Goal: Connect with others: Connect with others

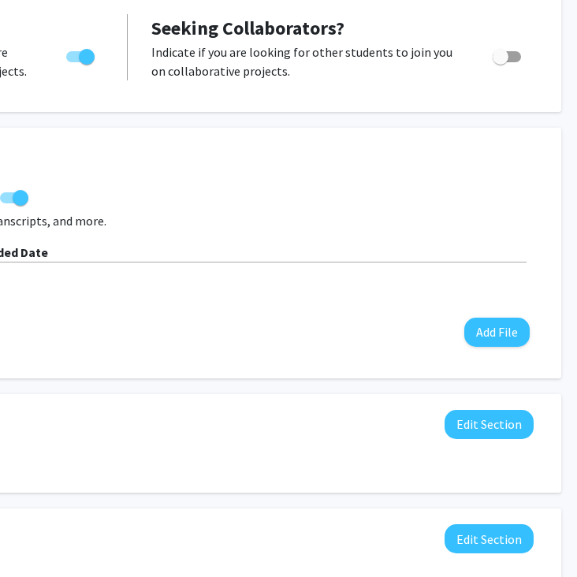
scroll to position [314, 369]
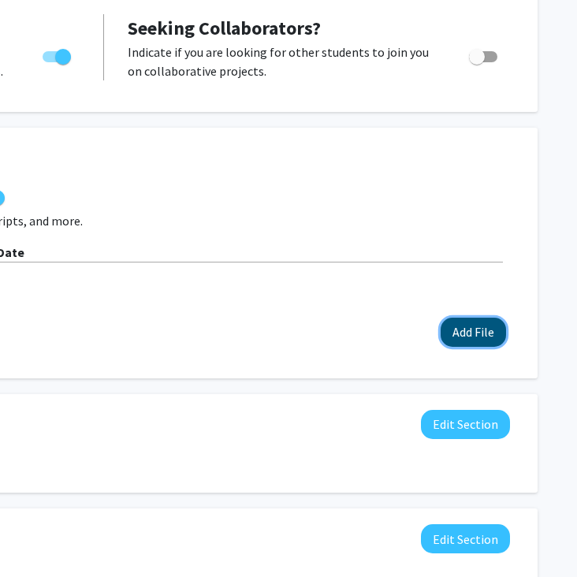
click at [465, 334] on button "Add File" at bounding box center [472, 332] width 65 height 29
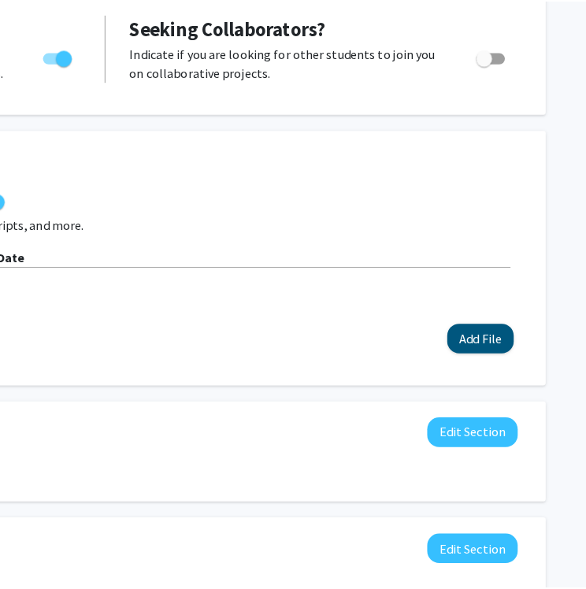
scroll to position [314, 359]
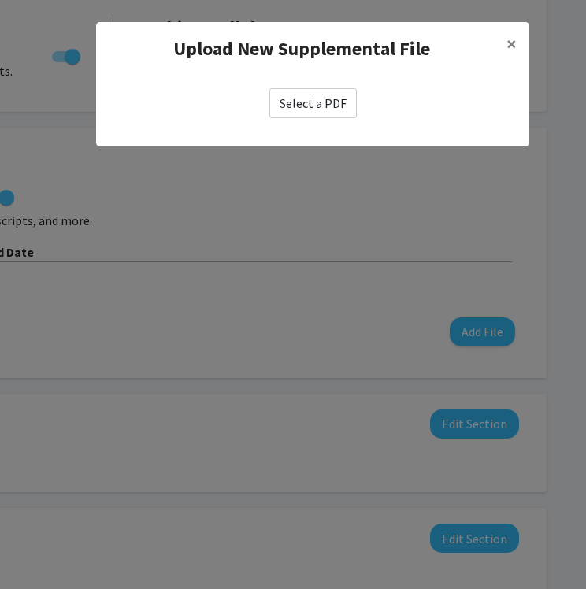
click at [318, 98] on label "Select a PDF" at bounding box center [312, 103] width 87 height 30
click at [0, 0] on input "Select a PDF" at bounding box center [0, 0] width 0 height 0
click at [508, 44] on span "×" at bounding box center [512, 44] width 10 height 24
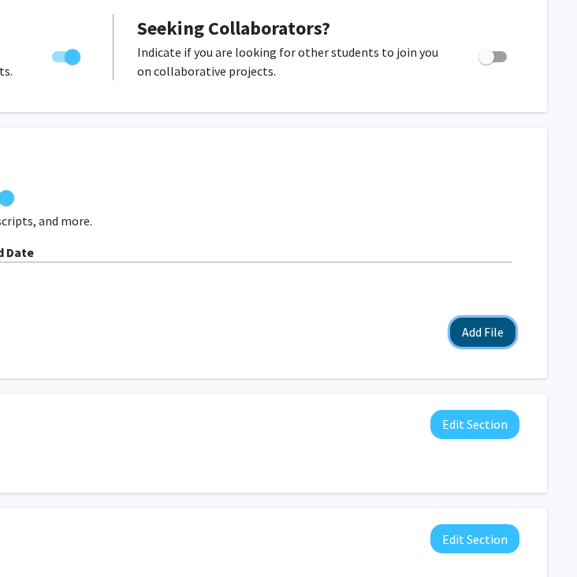
click at [495, 333] on button "Add File" at bounding box center [482, 332] width 65 height 29
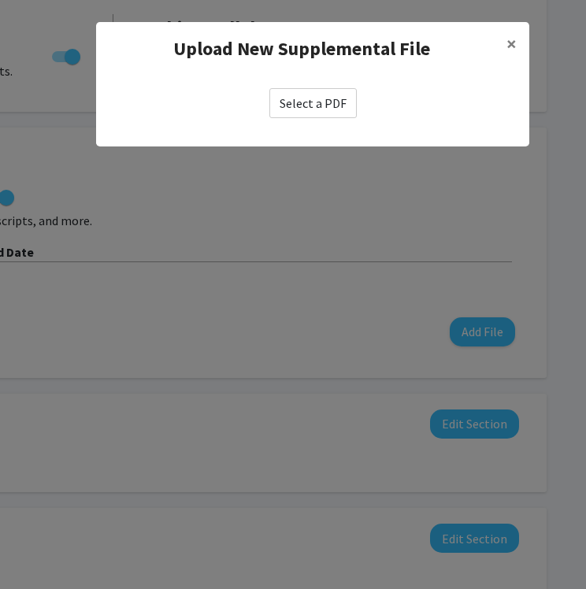
click at [301, 100] on label "Select a PDF" at bounding box center [312, 103] width 87 height 30
click at [0, 0] on input "Select a PDF" at bounding box center [0, 0] width 0 height 0
click at [517, 40] on button "×" at bounding box center [511, 44] width 35 height 44
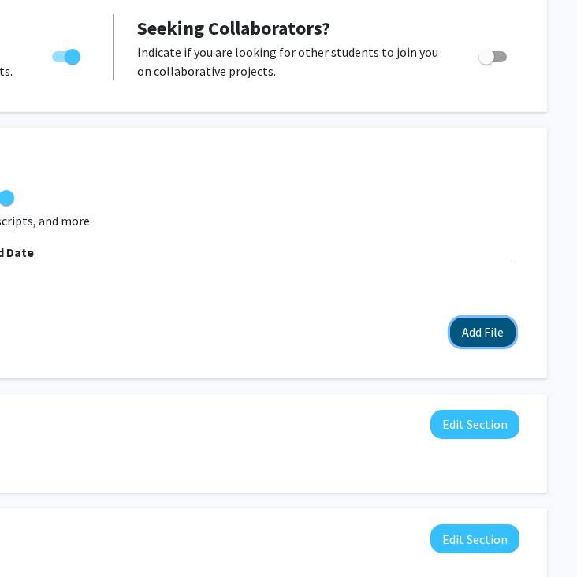
click at [481, 329] on button "Add File" at bounding box center [482, 332] width 65 height 29
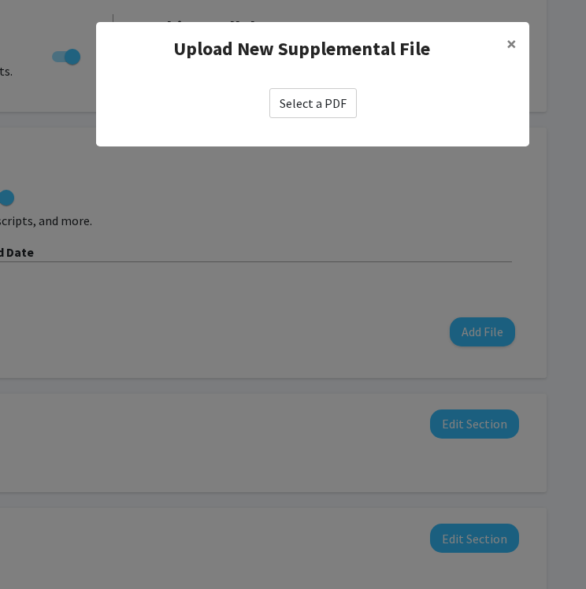
click at [307, 96] on label "Select a PDF" at bounding box center [312, 103] width 87 height 30
click at [0, 0] on input "Select a PDF" at bounding box center [0, 0] width 0 height 0
click at [515, 43] on span "×" at bounding box center [512, 44] width 10 height 24
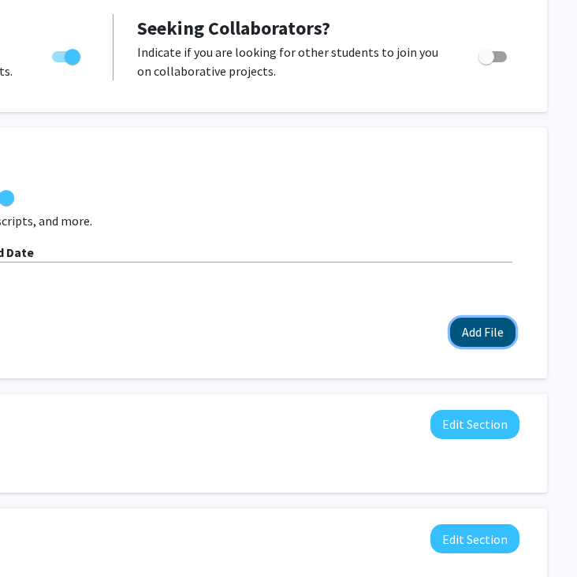
click at [500, 337] on button "Add File" at bounding box center [482, 332] width 65 height 29
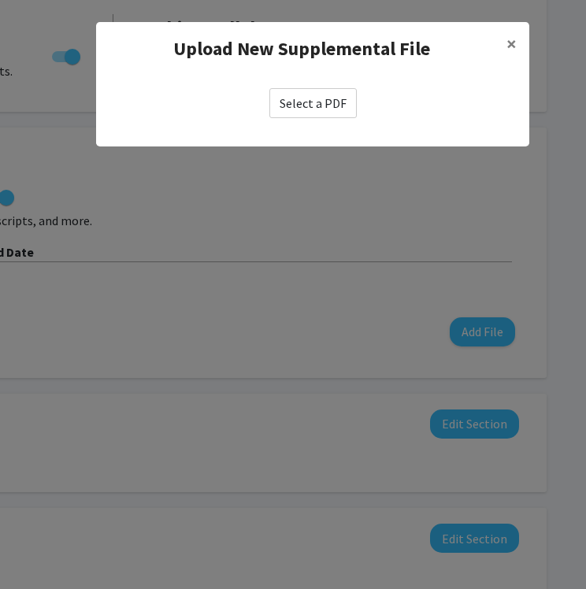
click at [322, 98] on label "Select a PDF" at bounding box center [312, 103] width 87 height 30
click at [0, 0] on input "Select a PDF" at bounding box center [0, 0] width 0 height 0
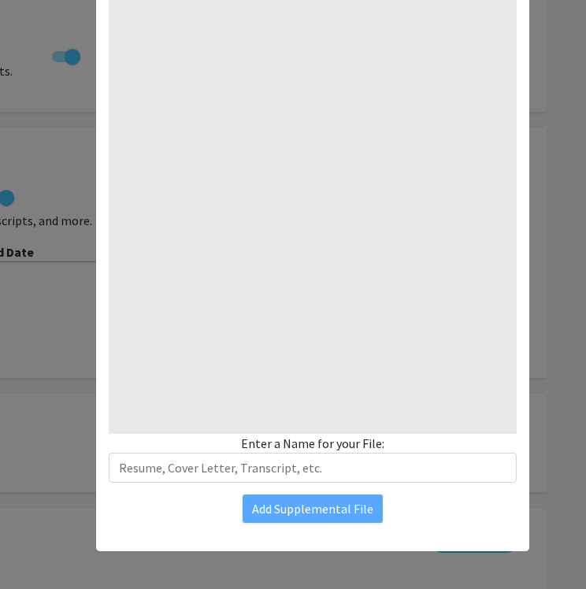
type input "1"
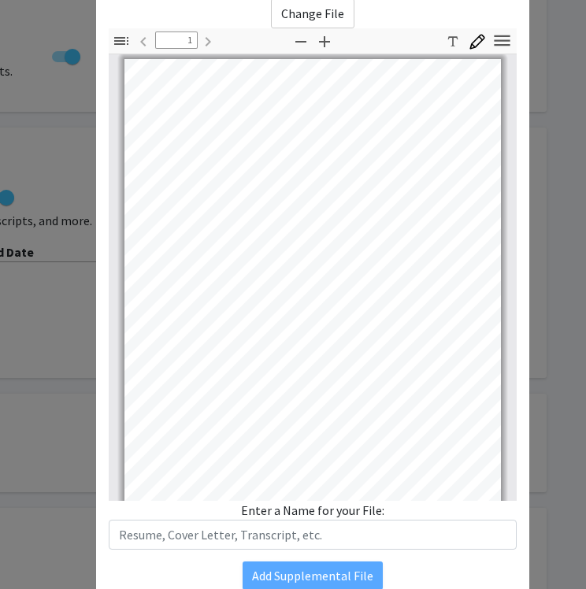
scroll to position [55, 0]
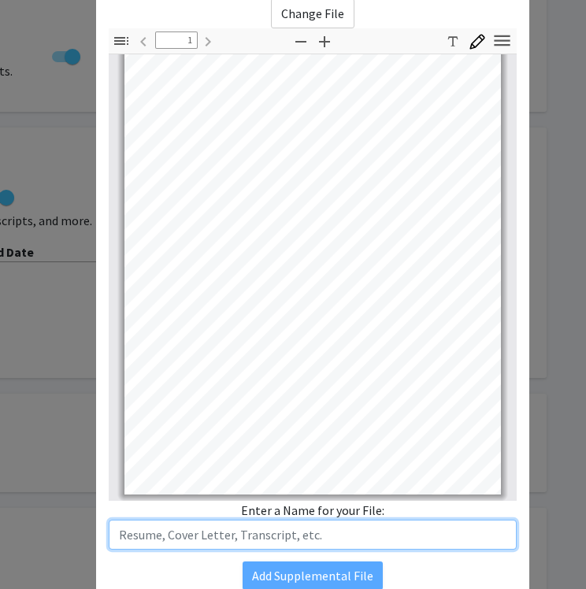
click at [335, 535] on input "text" at bounding box center [313, 535] width 408 height 30
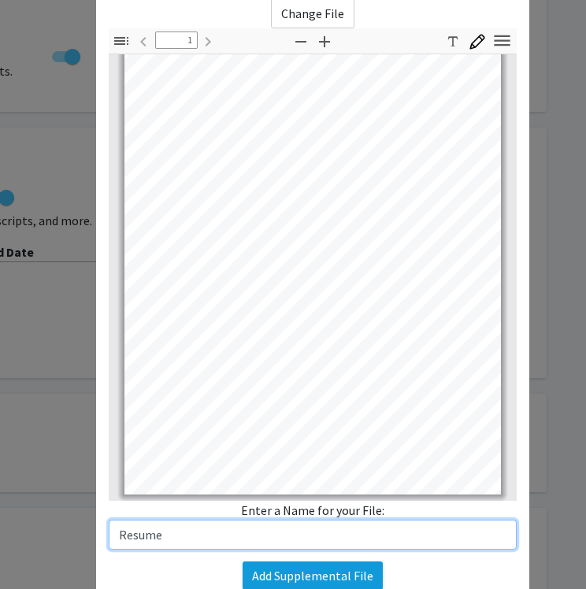
type input "Resume"
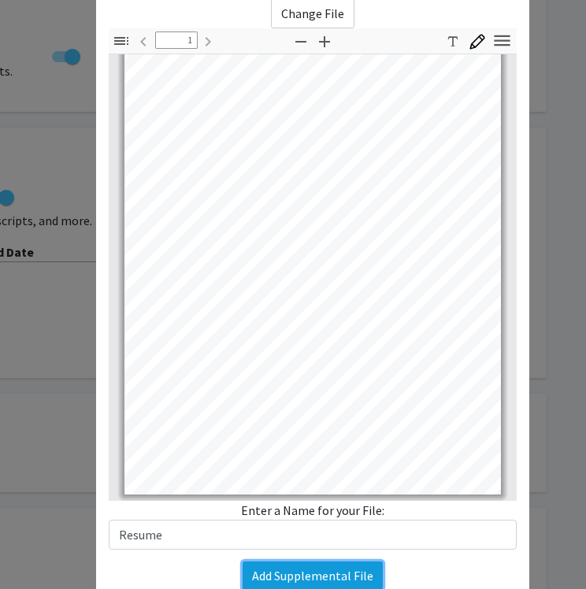
click at [361, 573] on button "Add Supplemental File" at bounding box center [313, 576] width 140 height 28
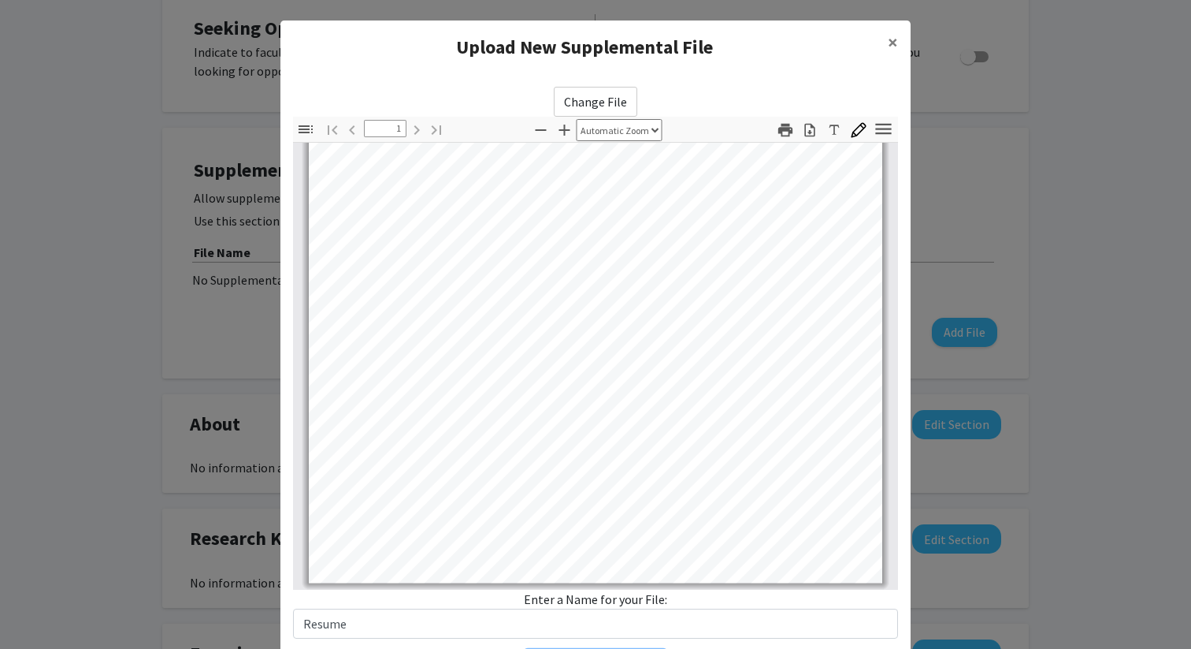
scroll to position [98, 0]
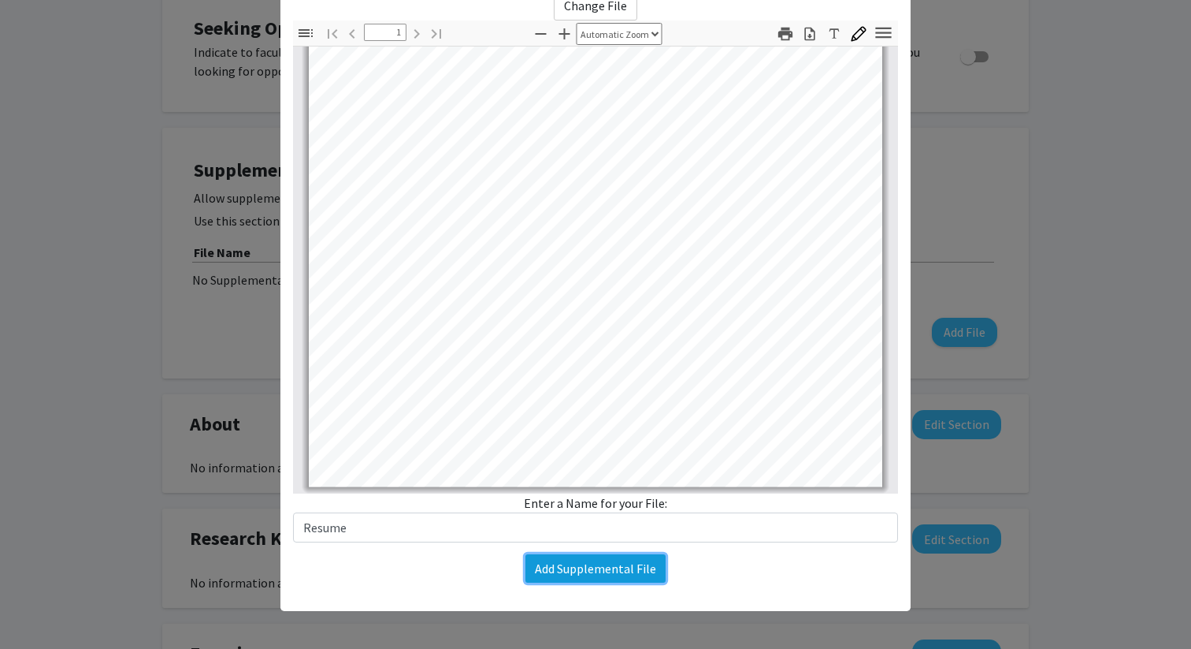
click at [576, 569] on button "Add Supplemental File" at bounding box center [596, 568] width 140 height 28
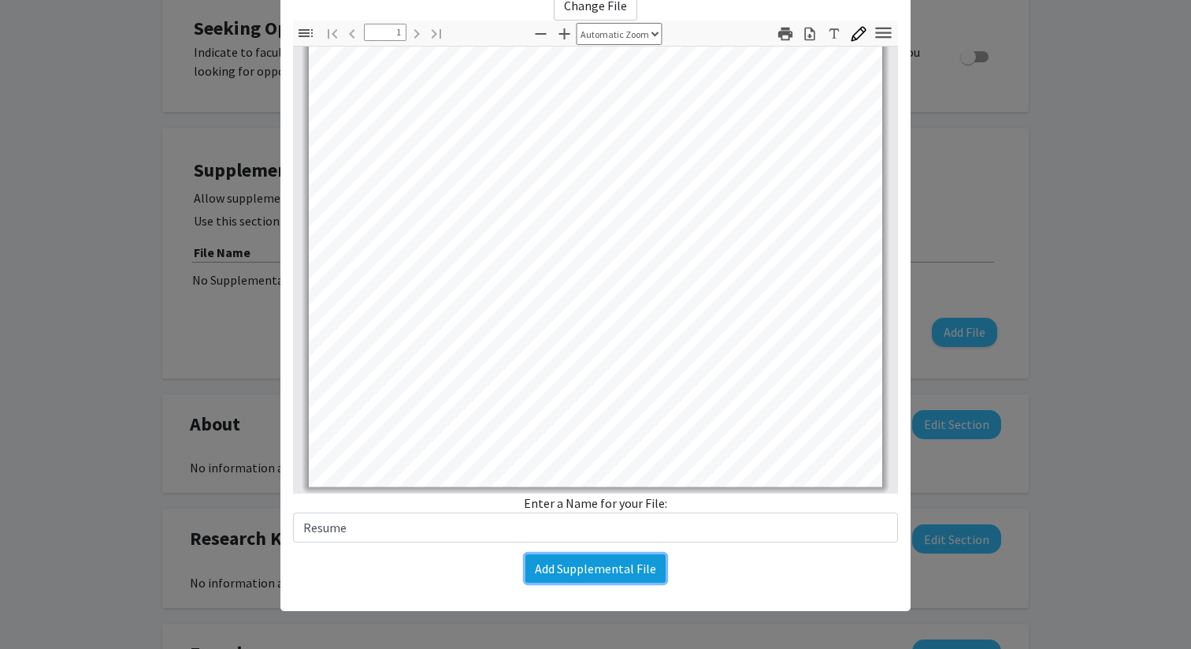
scroll to position [0, 0]
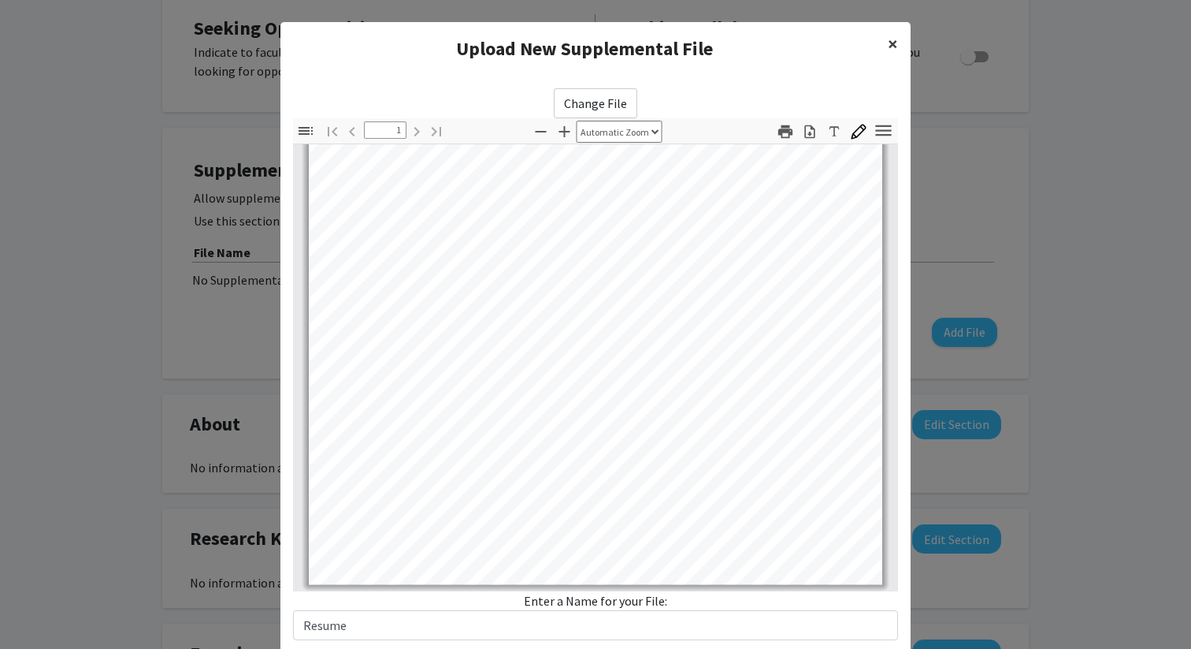
click at [576, 43] on span "×" at bounding box center [893, 44] width 10 height 24
click at [576, 107] on modal-container "Upload New Supplemental File × Change File Thumbnails Document Outline Attachme…" at bounding box center [595, 324] width 1191 height 649
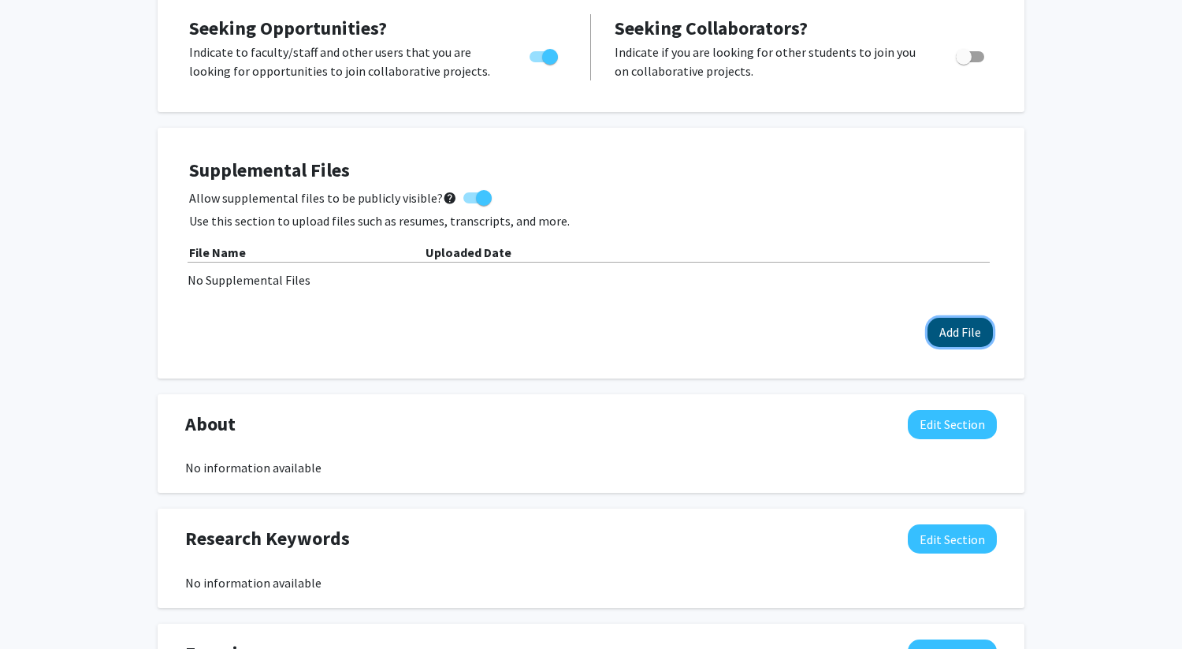
click at [576, 333] on button "Add File" at bounding box center [959, 332] width 65 height 29
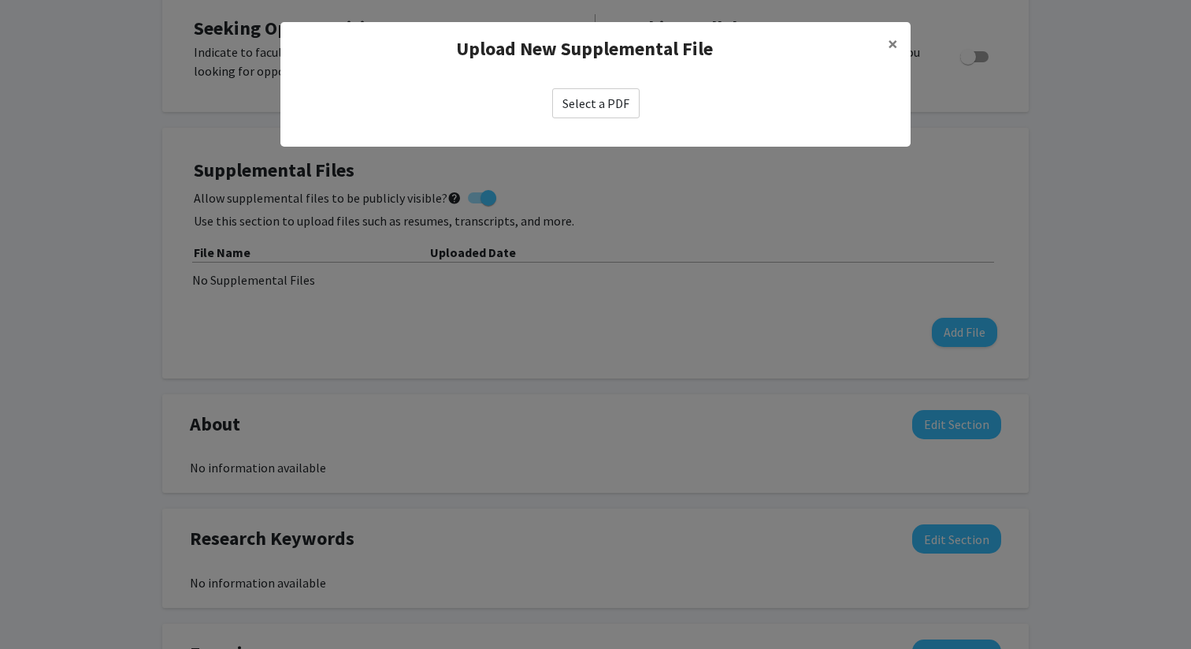
click at [576, 102] on label "Select a PDF" at bounding box center [595, 103] width 87 height 30
click at [0, 0] on input "Select a PDF" at bounding box center [0, 0] width 0 height 0
select select "custom"
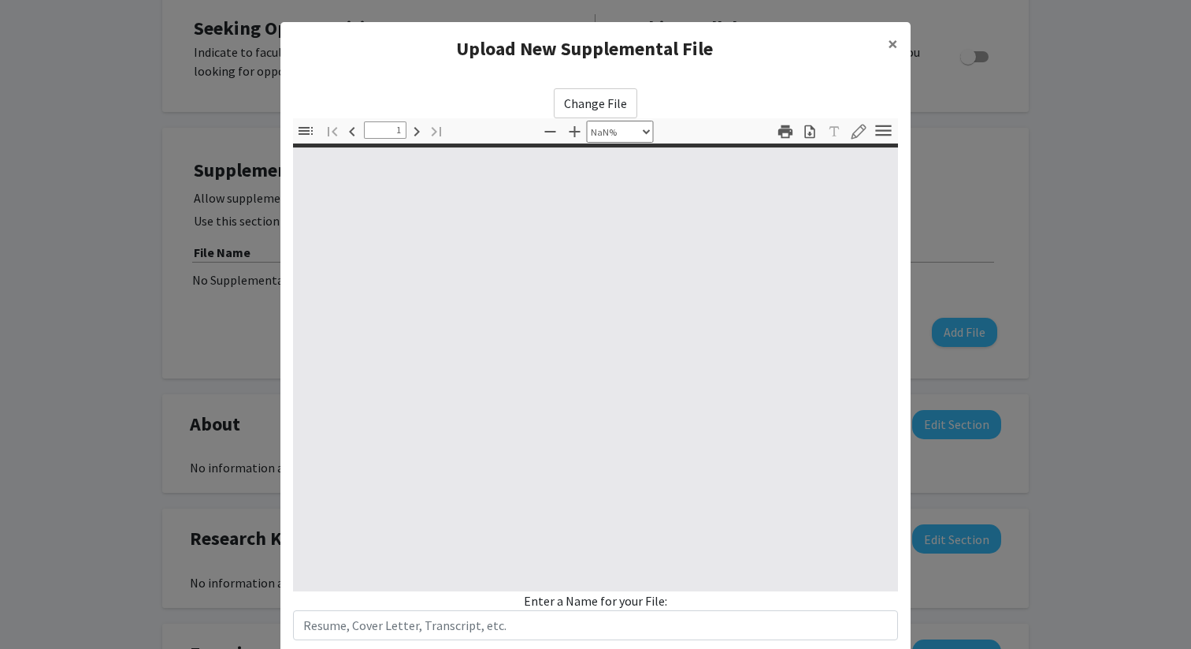
type input "0"
select select "custom"
type input "1"
select select "auto"
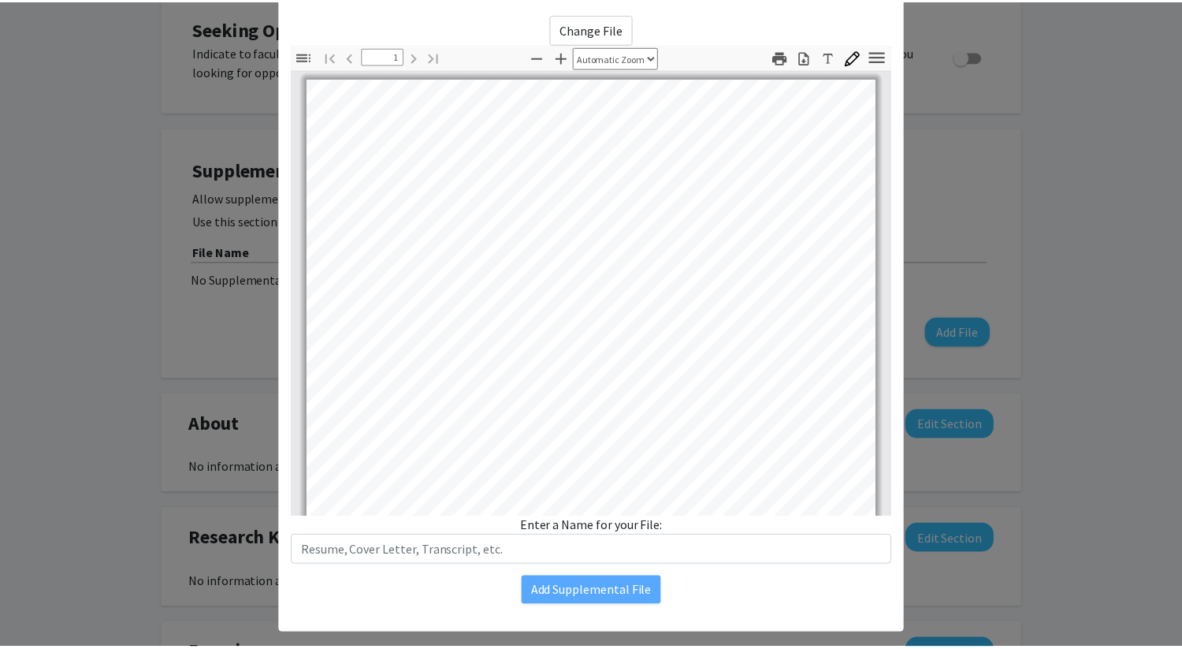
scroll to position [98, 0]
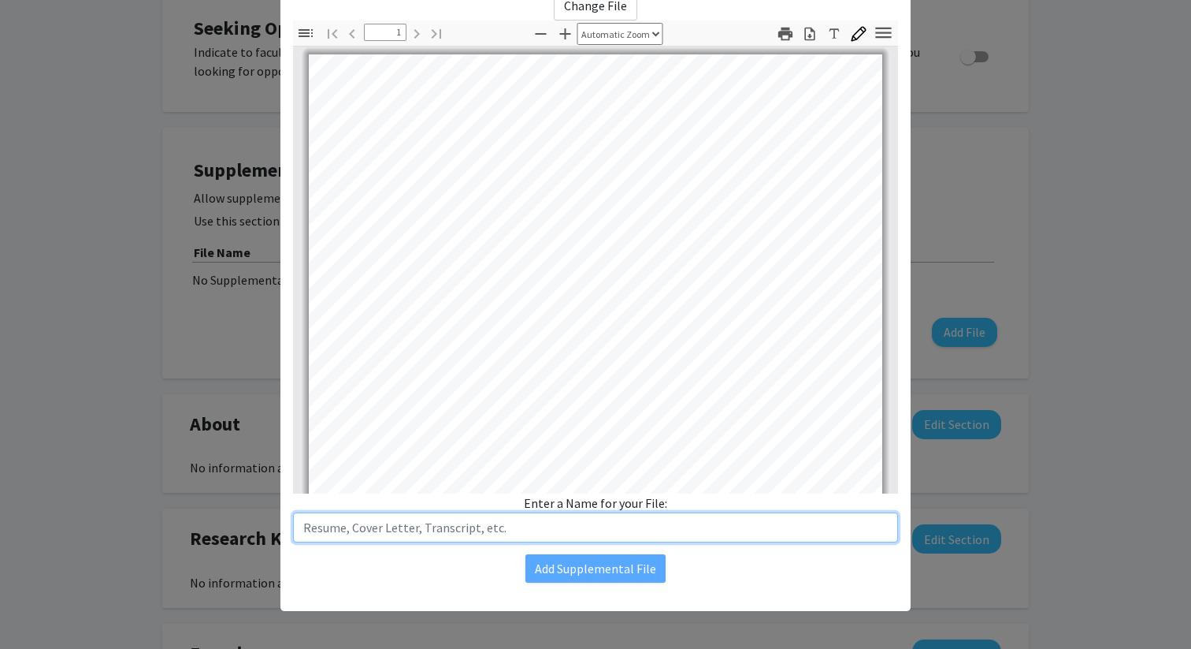
click at [576, 527] on input "text" at bounding box center [595, 527] width 605 height 30
type input "Resume"
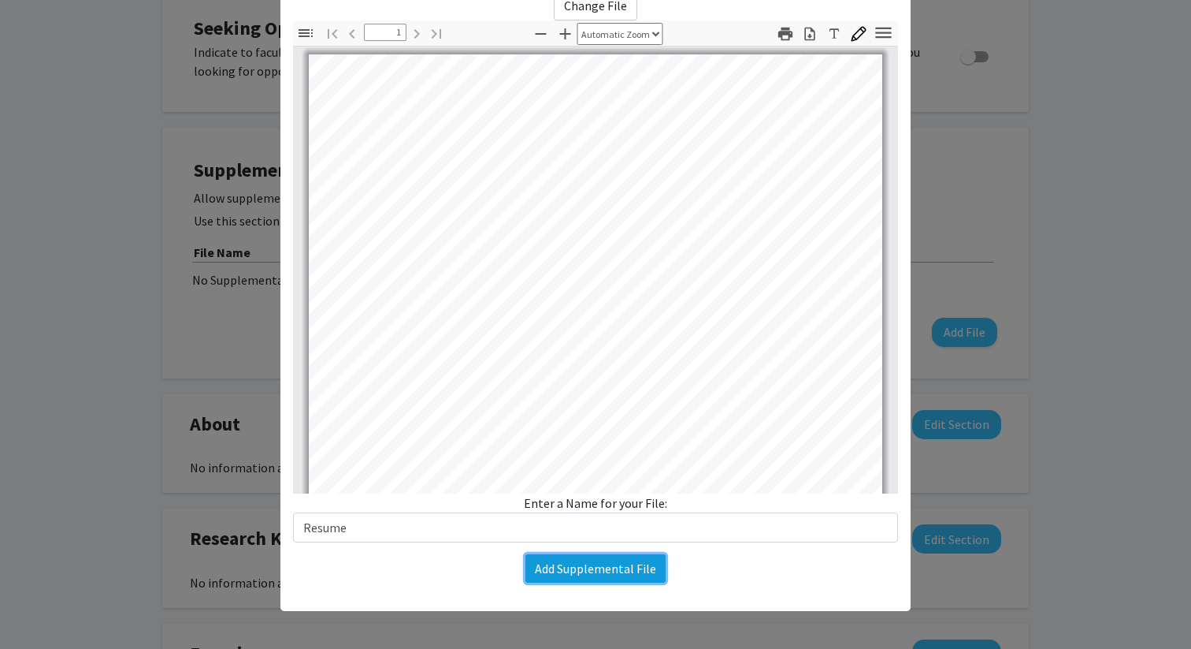
click at [576, 568] on button "Add Supplemental File" at bounding box center [596, 568] width 140 height 28
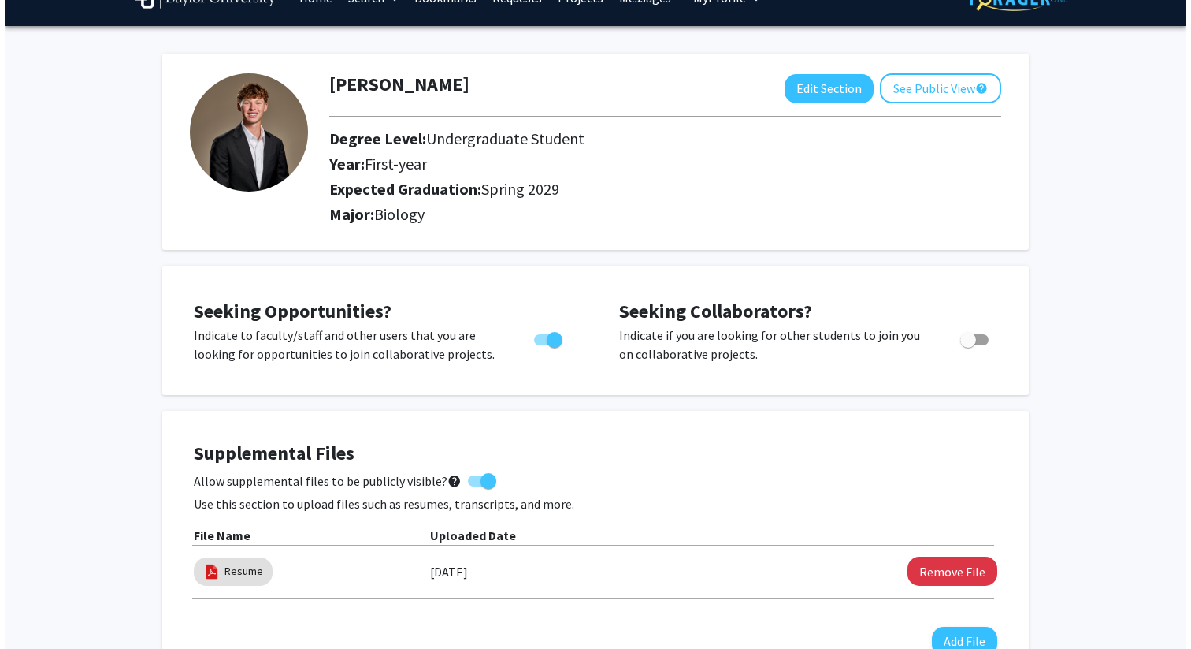
scroll to position [0, 0]
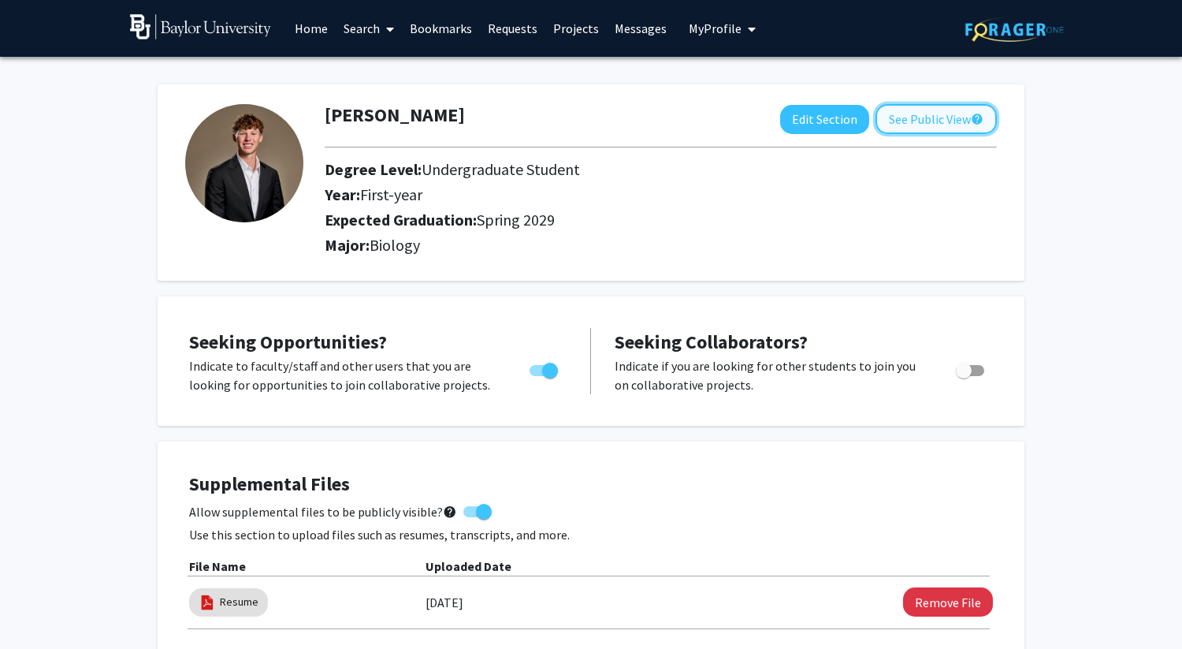
click at [576, 110] on button "See Public View help" at bounding box center [935, 119] width 121 height 30
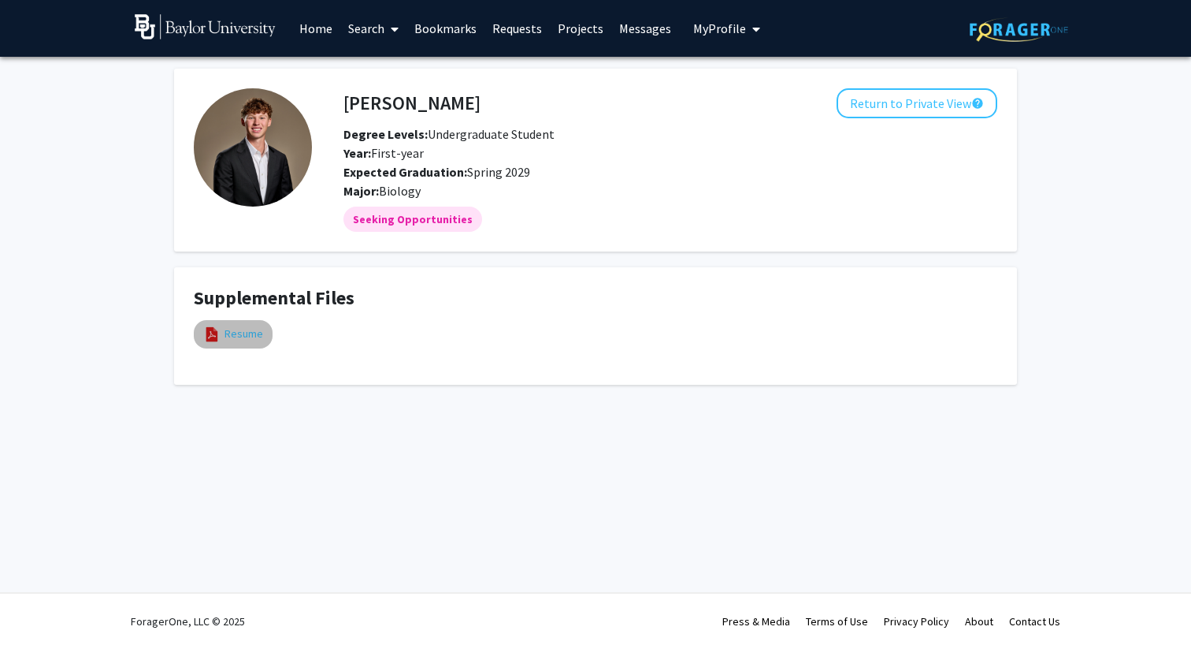
click at [249, 336] on link "Resume" at bounding box center [244, 333] width 39 height 17
select select "custom"
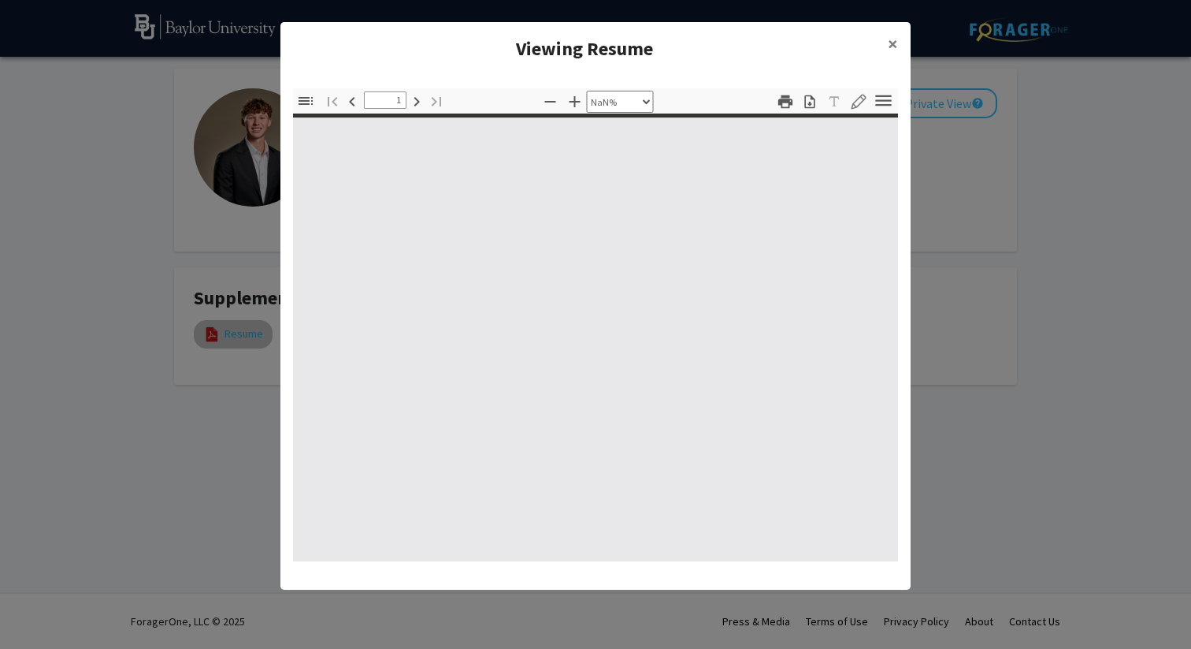
type input "0"
select select "custom"
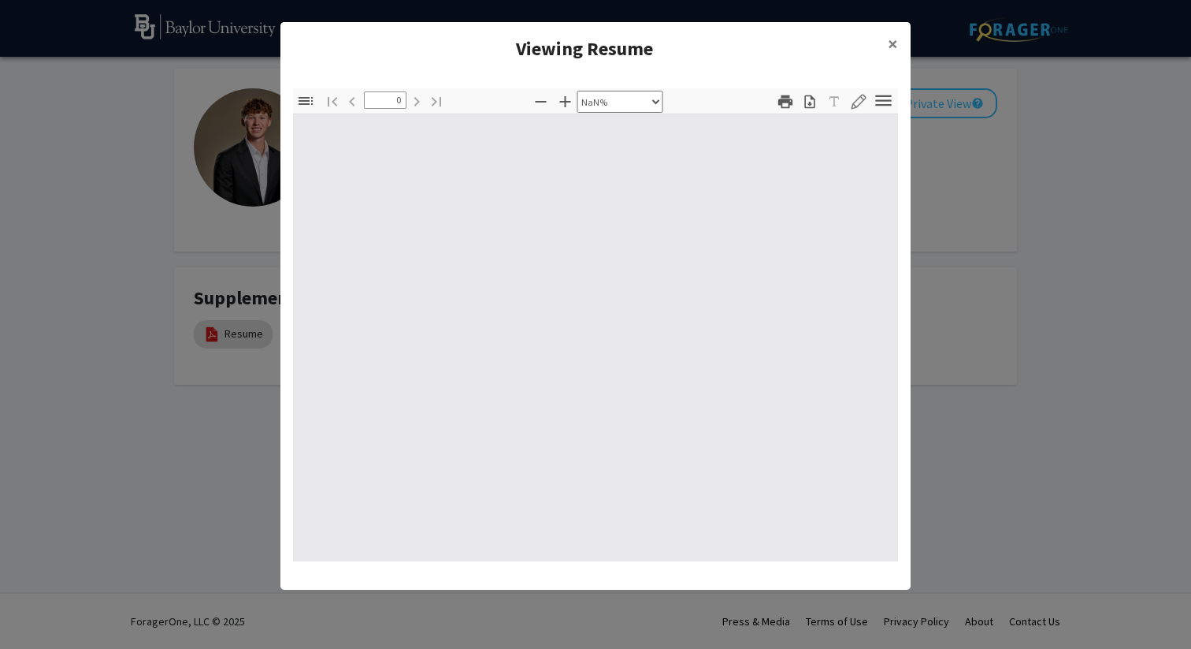
type input "1"
select select "auto"
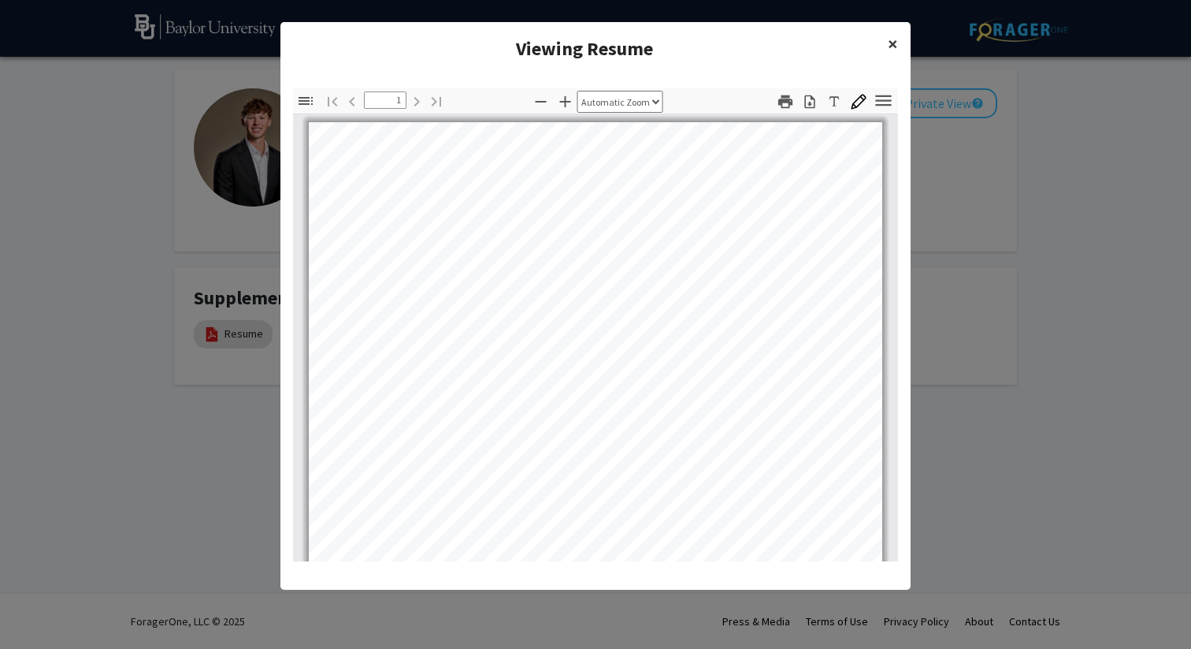
click at [576, 42] on span "×" at bounding box center [893, 44] width 10 height 24
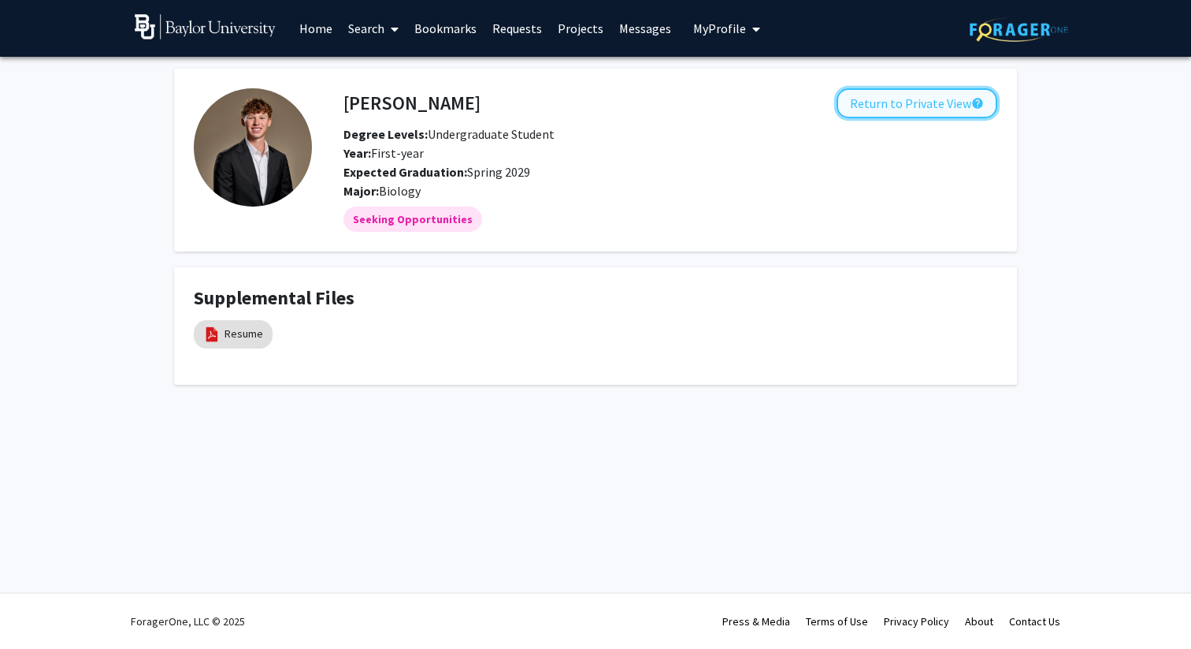
click at [576, 97] on button "Return to Private View help" at bounding box center [917, 103] width 161 height 30
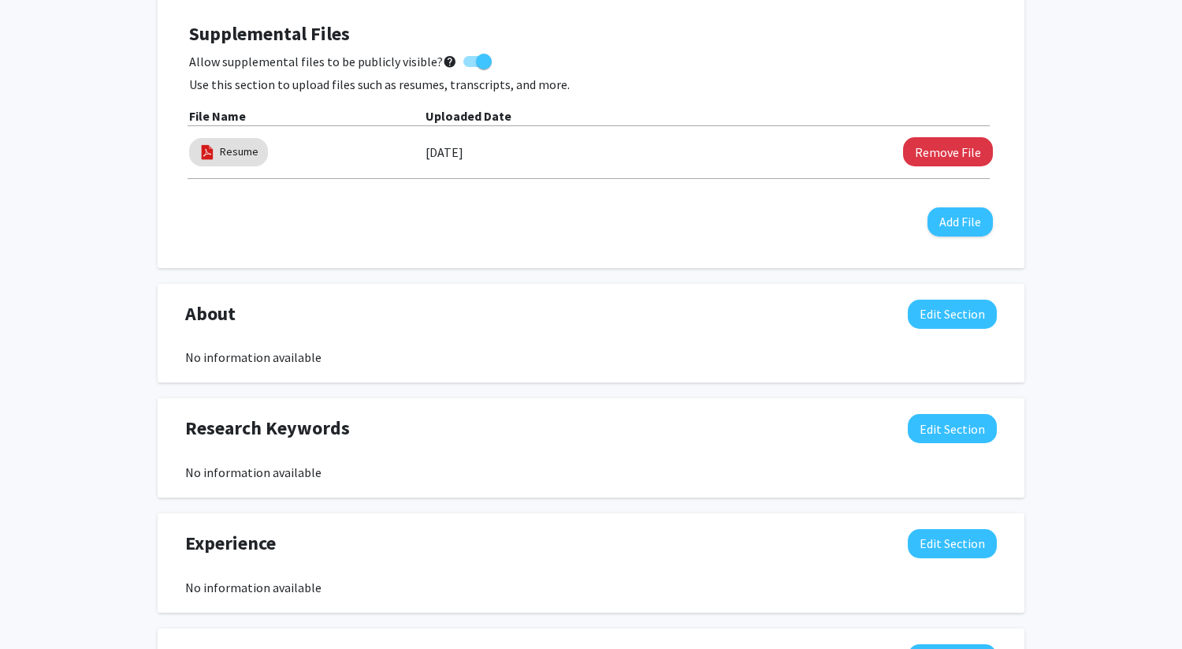
scroll to position [563, 0]
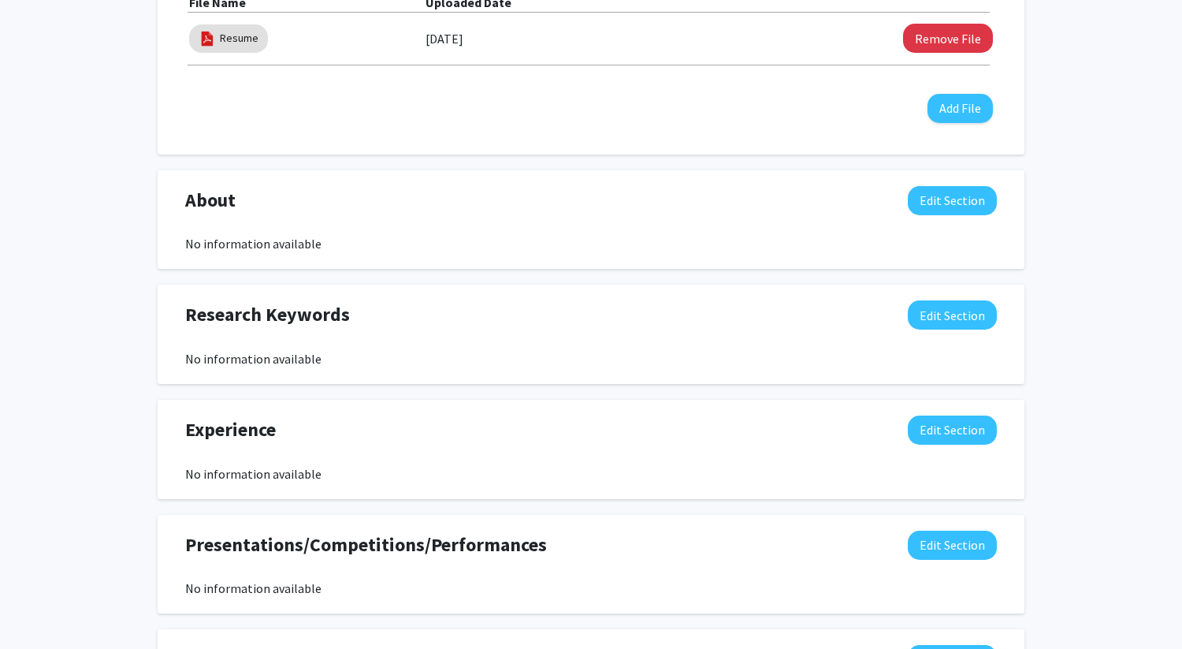
click at [559, 238] on div "No information available" at bounding box center [591, 243] width 812 height 19
click at [576, 202] on button "Edit Section" at bounding box center [952, 200] width 89 height 29
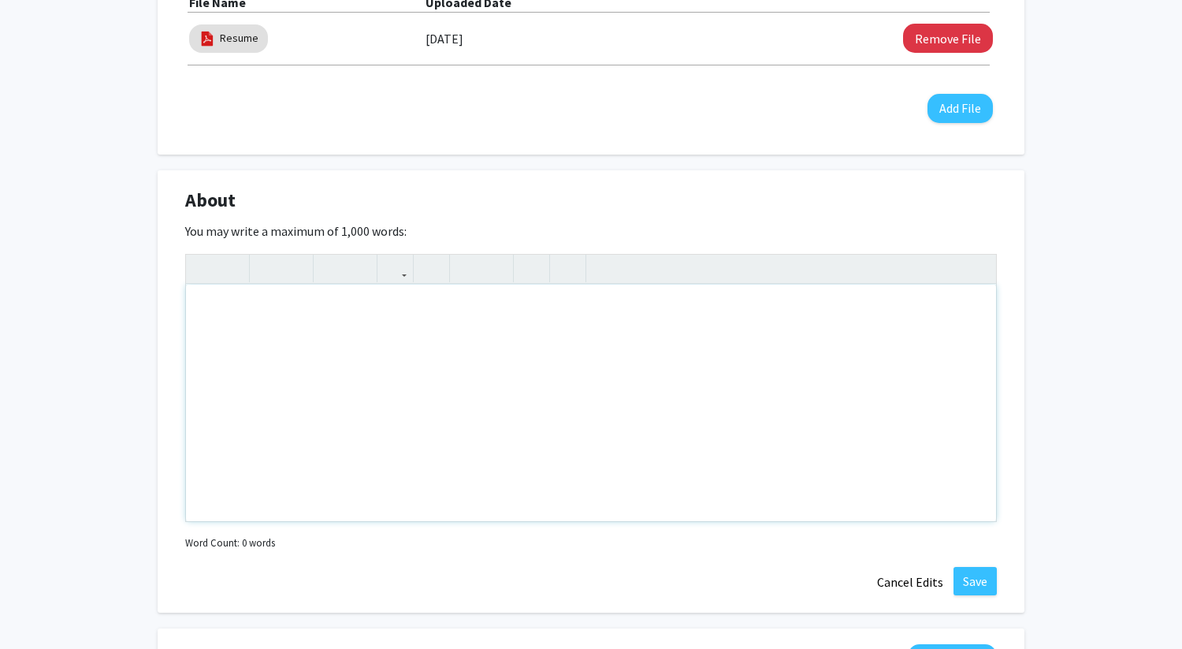
click at [397, 306] on div "Note to users with screen readers: Please deactivate our accessibility plugin f…" at bounding box center [591, 402] width 810 height 236
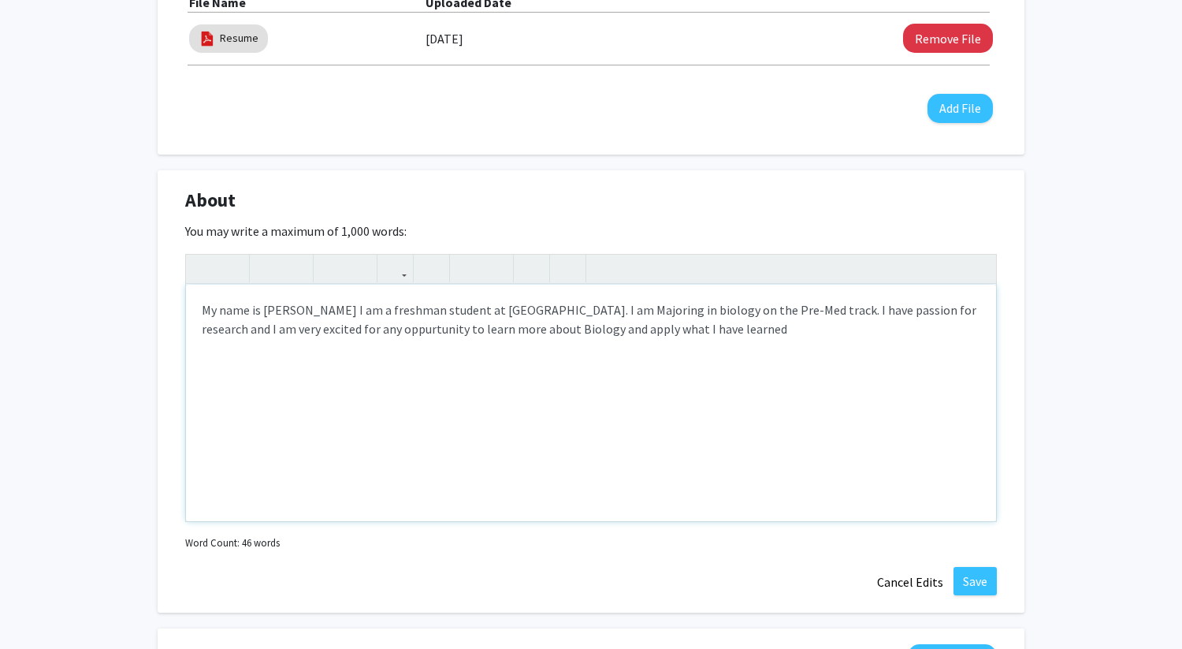
click at [385, 328] on div "My name is [PERSON_NAME] I am a freshman student at [GEOGRAPHIC_DATA]. I am Maj…" at bounding box center [591, 402] width 810 height 236
click at [385, 331] on div "My name is [PERSON_NAME] I am a freshman student at [GEOGRAPHIC_DATA]. I am Maj…" at bounding box center [591, 402] width 810 height 236
click at [533, 329] on div "My name is [PERSON_NAME] I am a freshman student at [GEOGRAPHIC_DATA]. I am Maj…" at bounding box center [591, 402] width 810 height 236
click at [566, 331] on div "My name is [PERSON_NAME] I am a freshman student at [GEOGRAPHIC_DATA]. I am Maj…" at bounding box center [591, 402] width 810 height 236
drag, startPoint x: 566, startPoint y: 331, endPoint x: 535, endPoint y: 333, distance: 30.8
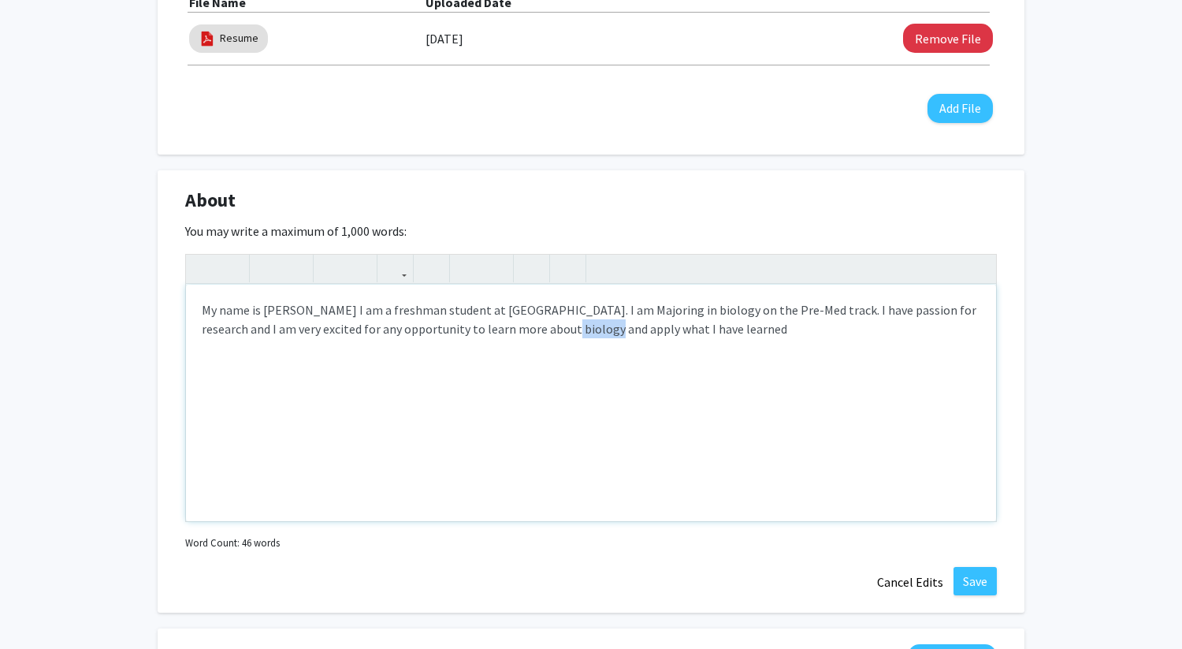
click at [535, 333] on div "My name is [PERSON_NAME] I am a freshman student at [GEOGRAPHIC_DATA]. I am Maj…" at bounding box center [591, 402] width 810 height 236
click at [576, 334] on div "My name is [PERSON_NAME] I am a freshman student at [GEOGRAPHIC_DATA]. I am Maj…" at bounding box center [591, 402] width 810 height 236
type textarea "My name is [PERSON_NAME] I am a freshman student at [GEOGRAPHIC_DATA]. I am Maj…"
click at [576, 576] on button "Save" at bounding box center [974, 581] width 43 height 28
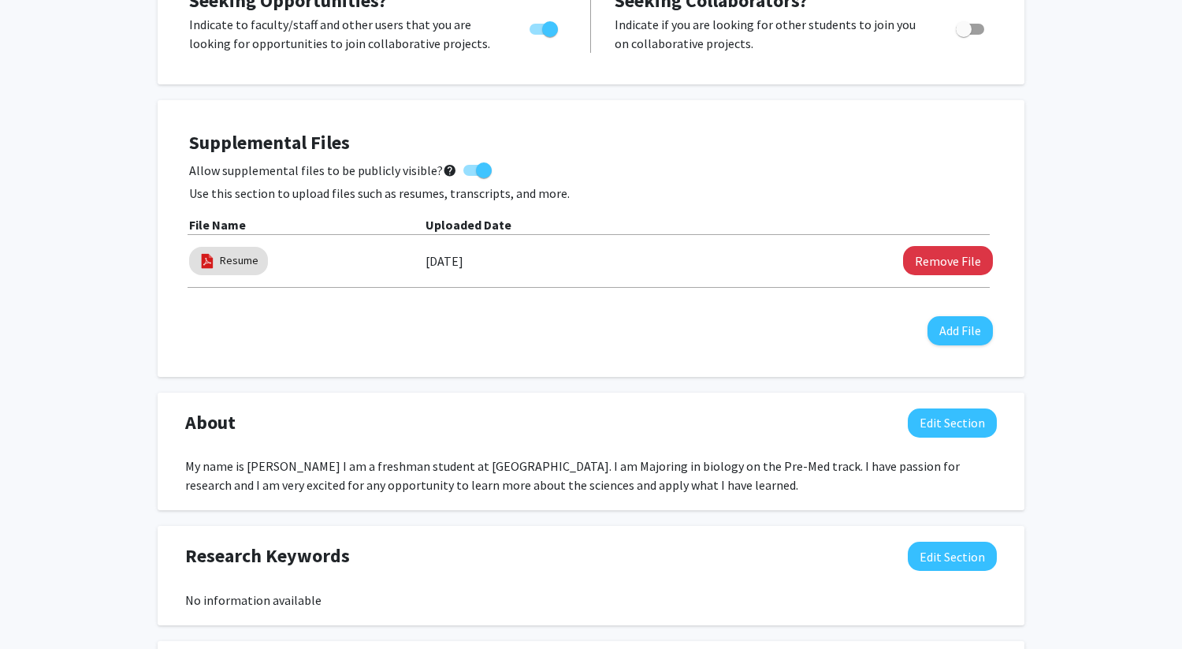
scroll to position [0, 0]
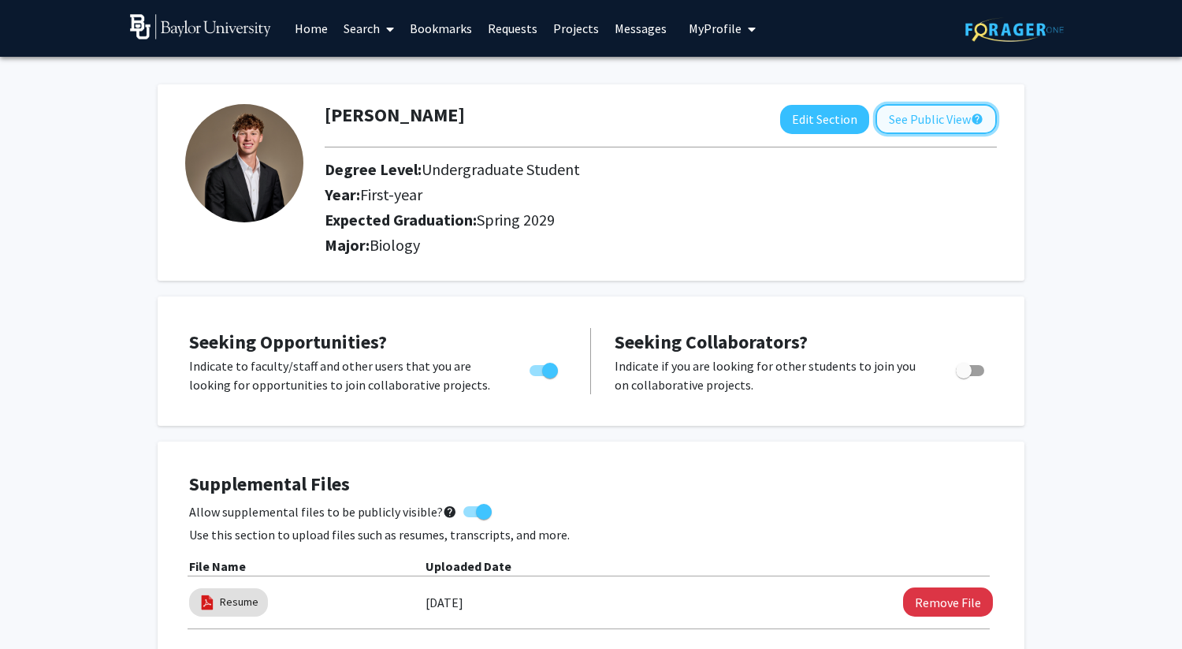
click at [576, 111] on button "See Public View help" at bounding box center [935, 119] width 121 height 30
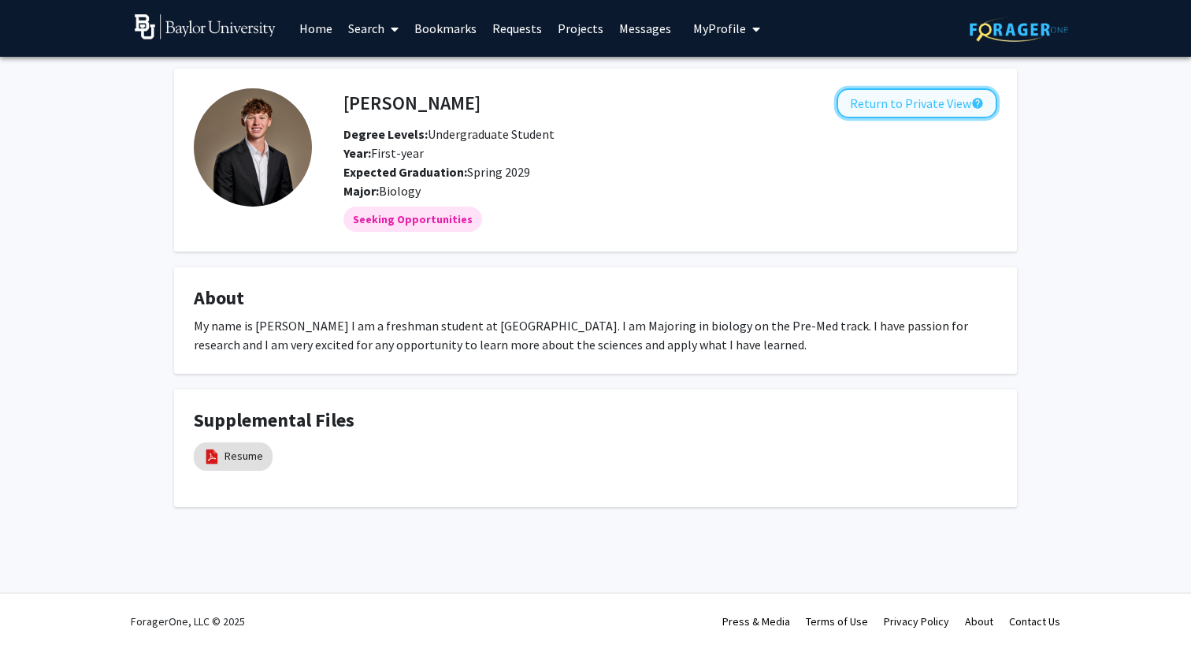
click at [576, 110] on button "Return to Private View help" at bounding box center [917, 103] width 161 height 30
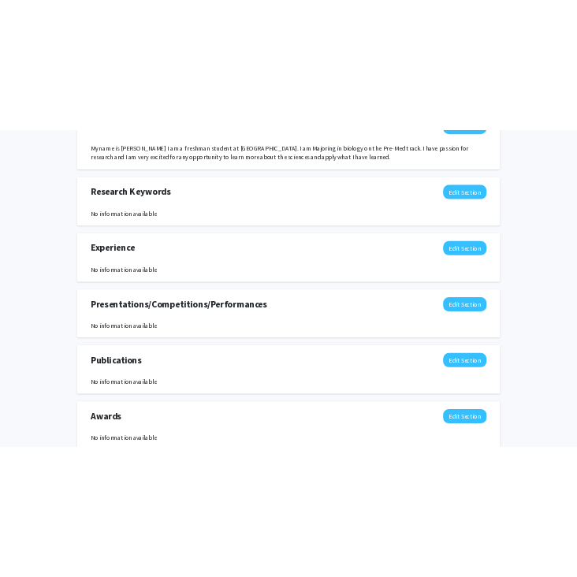
scroll to position [773, 0]
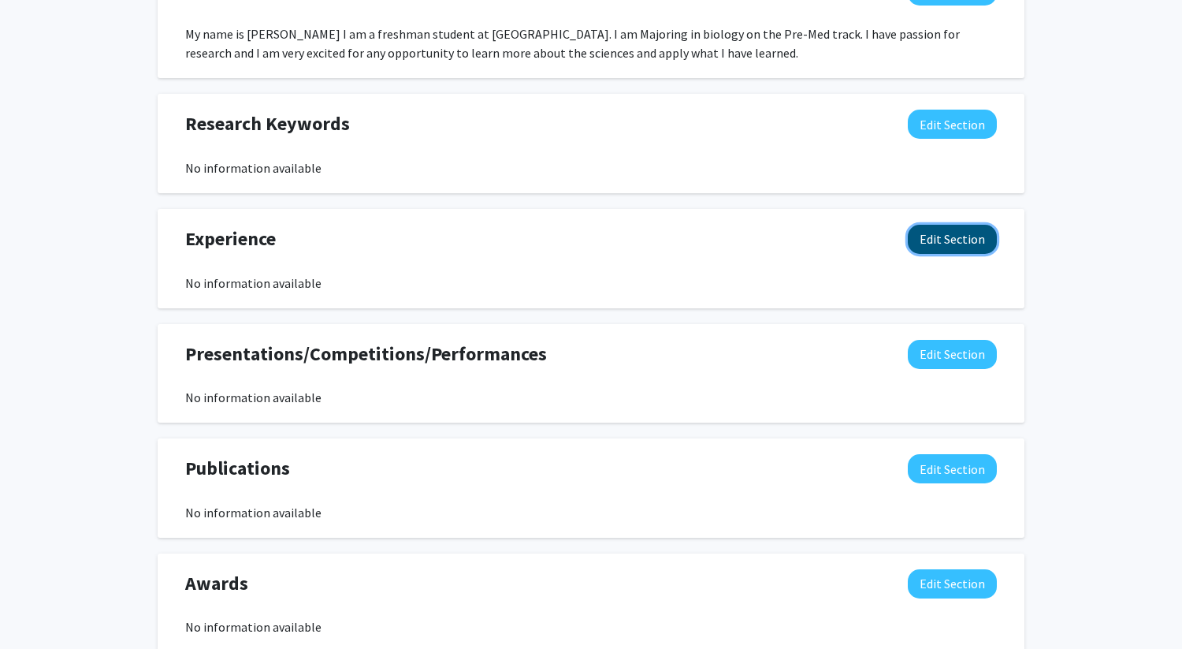
click at [576, 247] on button "Edit Section" at bounding box center [952, 239] width 89 height 29
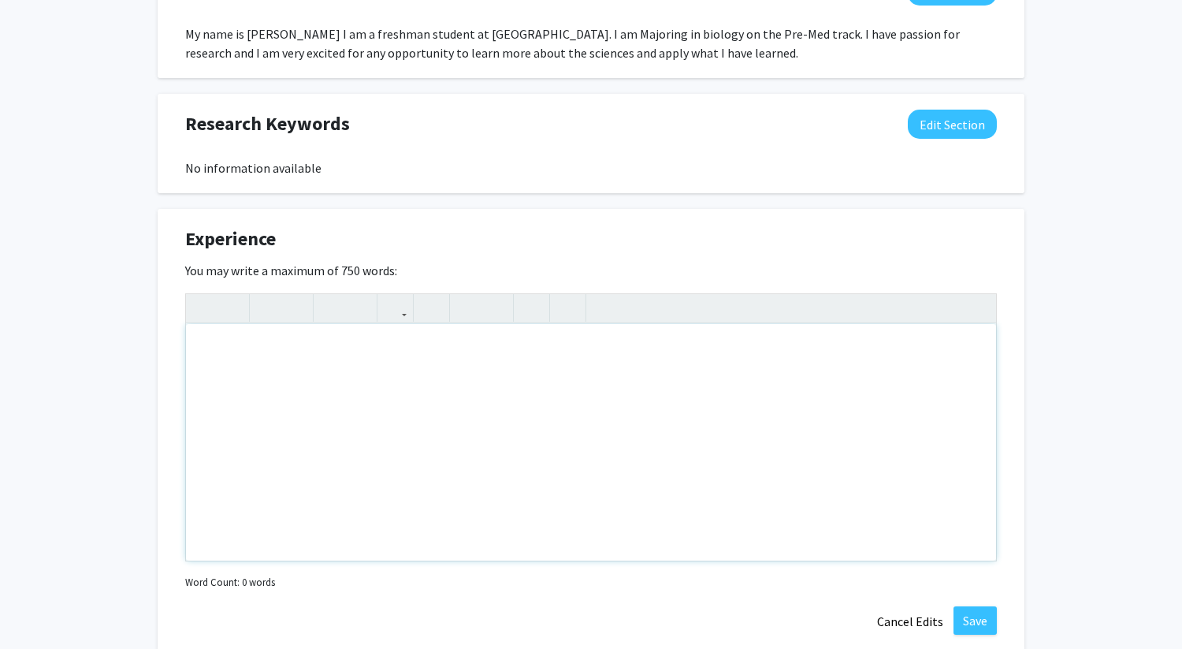
click at [379, 349] on div "Note to users with screen readers: Please deactivate our accessibility plugin f…" at bounding box center [591, 442] width 810 height 236
type textarea "O"
click at [432, 350] on div "[GEOGRAPHIC_DATA][US_STATE] at [GEOGRAPHIC_DATA] summer internship" at bounding box center [591, 442] width 810 height 236
click at [477, 348] on div "[GEOGRAPHIC_DATA][US_STATE] at [GEOGRAPHIC_DATA] Summer internship" at bounding box center [591, 442] width 810 height 236
click at [552, 344] on div "[GEOGRAPHIC_DATA][US_STATE] at [GEOGRAPHIC_DATA] Summer Internship" at bounding box center [591, 442] width 810 height 236
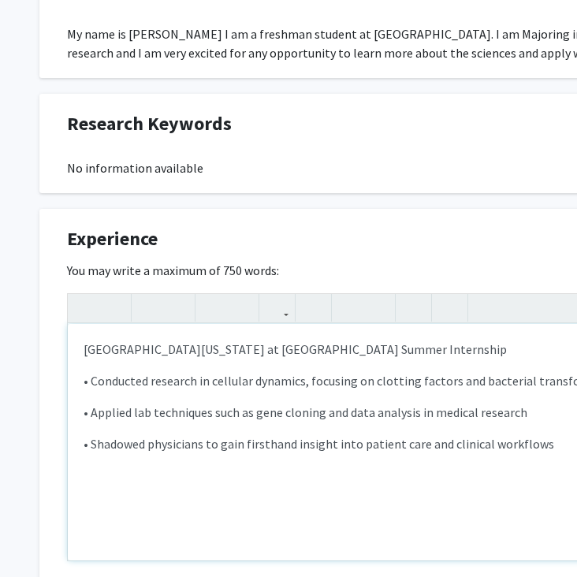
click at [91, 443] on p "• Shadowed physicians to gain firsthand insight into patient care and clinical …" at bounding box center [473, 443] width 779 height 19
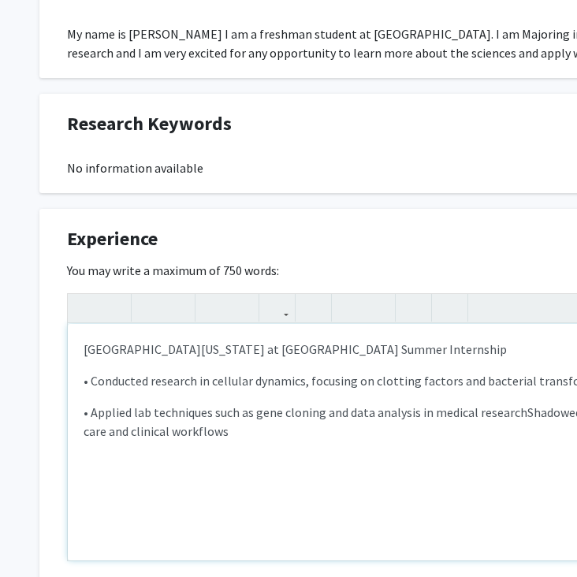
click at [91, 413] on p "• Applied lab techniques such as gene cloning and data analysis in medical rese…" at bounding box center [473, 422] width 779 height 38
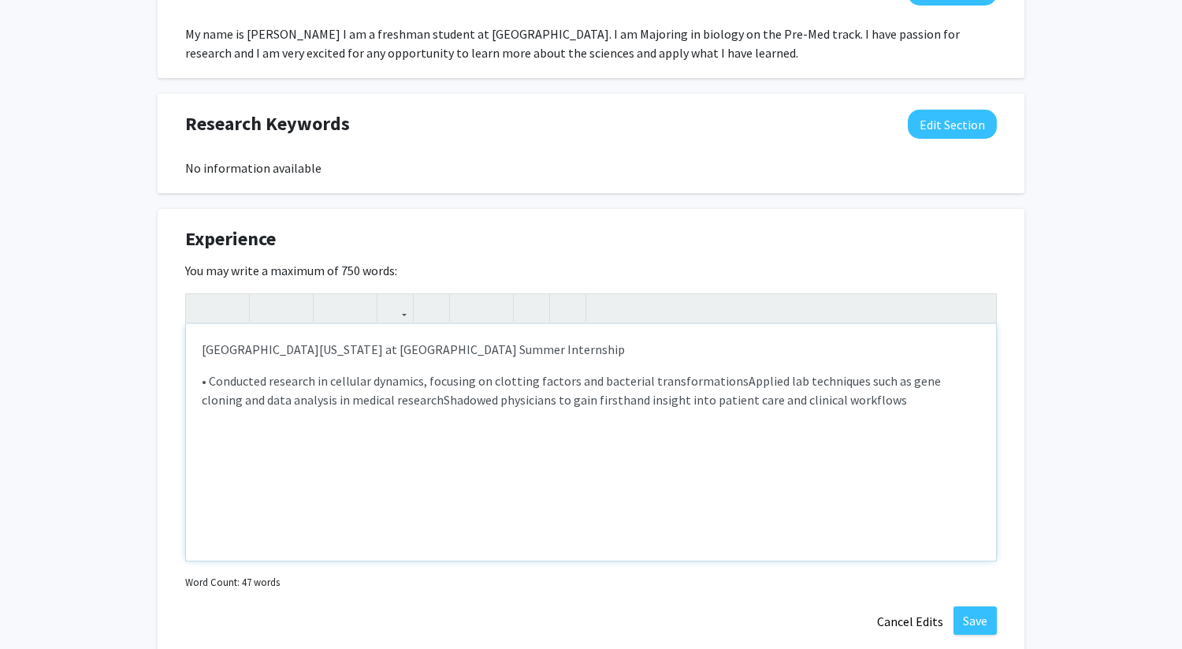
click at [478, 349] on p "[GEOGRAPHIC_DATA][US_STATE] at [GEOGRAPHIC_DATA] Summer Internship" at bounding box center [591, 349] width 779 height 19
click at [212, 384] on p "• Conducted research in cellular dynamics, focusing on clotting factors and bac…" at bounding box center [591, 390] width 779 height 38
click at [576, 382] on span "Applied lab techniques such as gene cloning and data analysis in medical resear…" at bounding box center [570, 390] width 737 height 35
click at [469, 402] on span "pplied lab techniques such as gene cloning and data analysis in medical research" at bounding box center [585, 390] width 767 height 35
click at [576, 403] on p "I conducted research in cellular dynamics, focusing on clotting factors and bac…" at bounding box center [591, 399] width 779 height 57
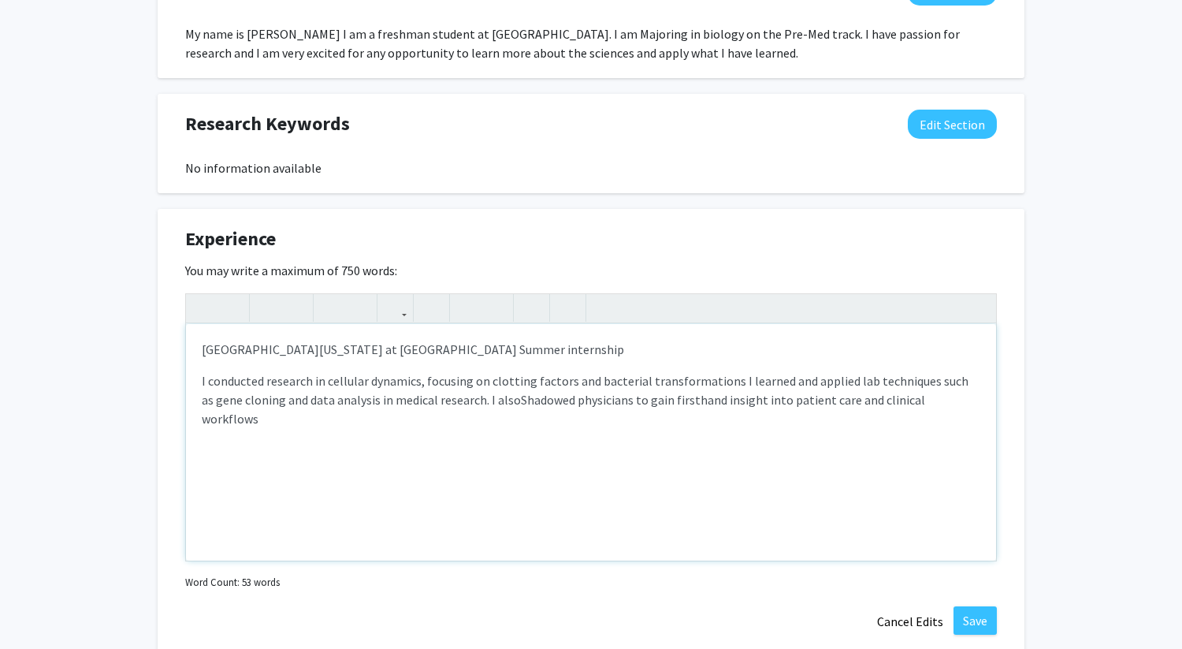
type textarea "<p>[GEOGRAPHIC_DATA][US_STATE] at [GEOGRAPHIC_DATA] Summer internship</p><p><sp…"
click at [576, 576] on button "Save" at bounding box center [974, 620] width 43 height 28
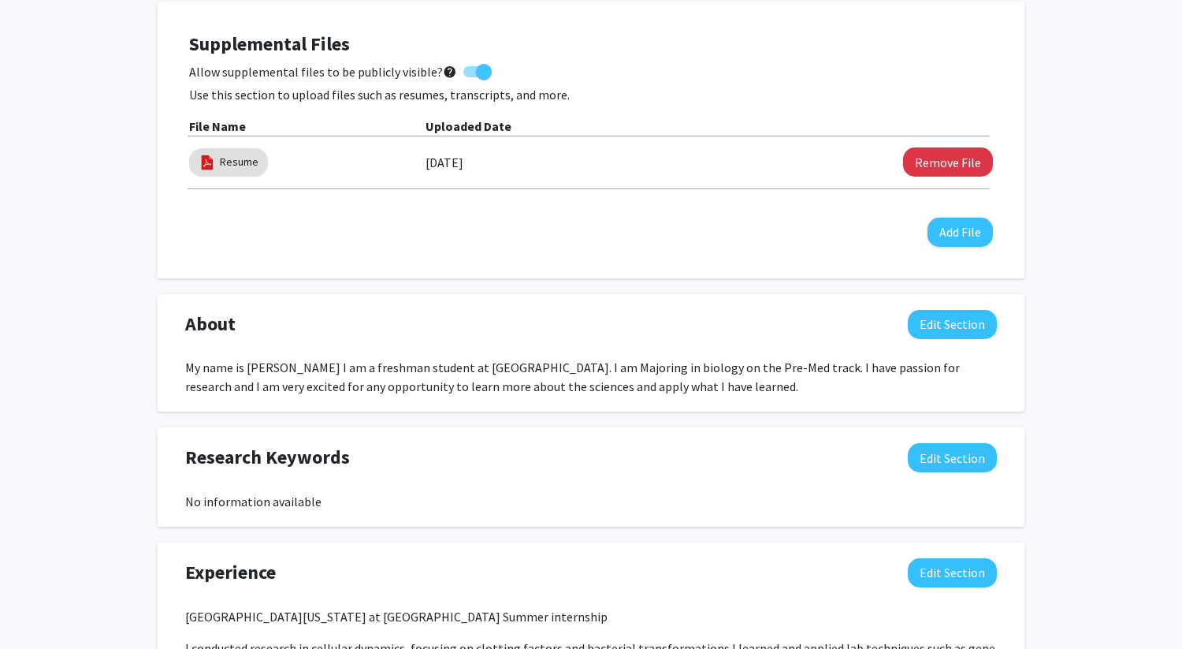
scroll to position [0, 0]
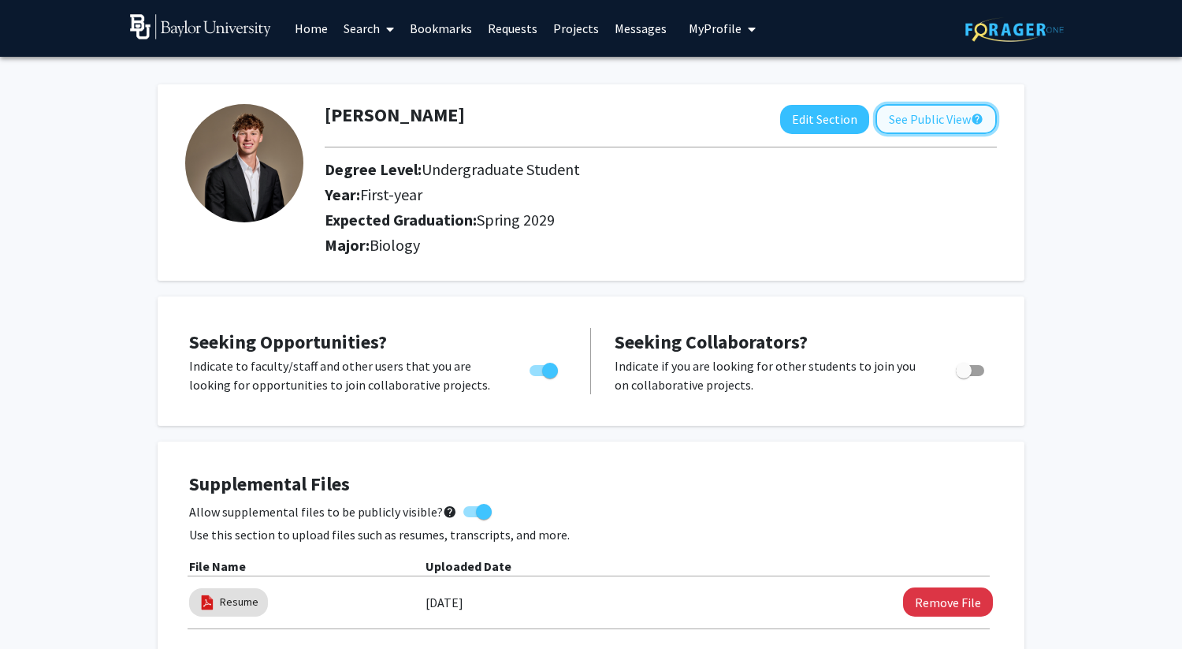
click at [576, 125] on button "See Public View help" at bounding box center [935, 119] width 121 height 30
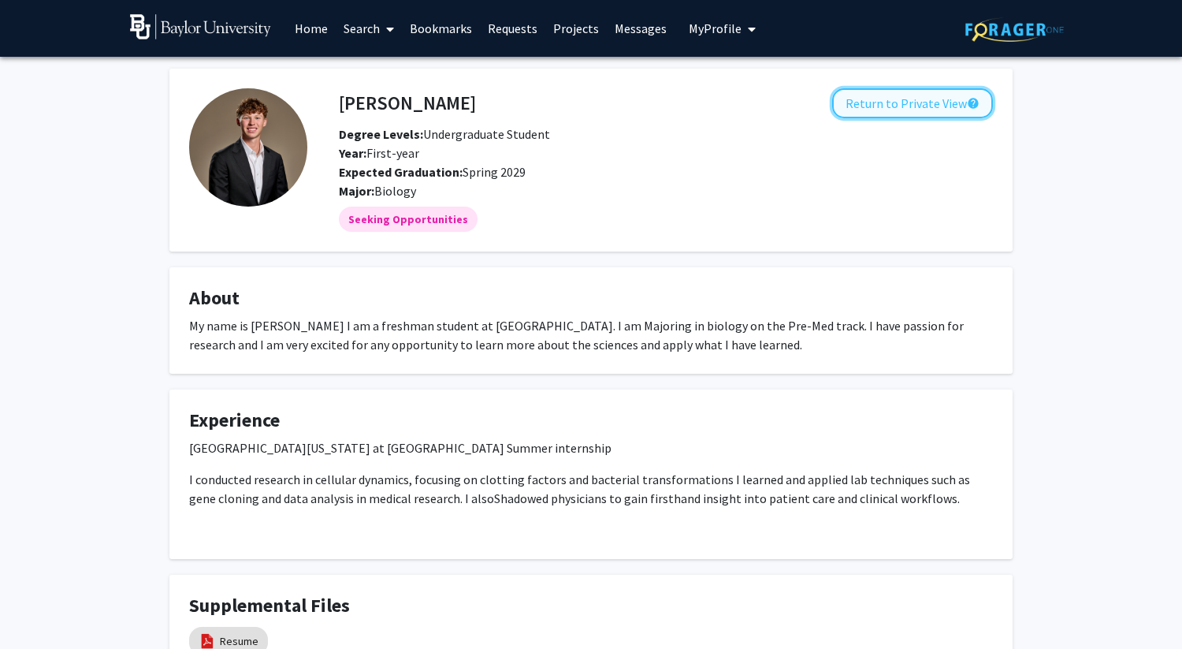
click at [576, 95] on button "Return to Private View help" at bounding box center [912, 103] width 161 height 30
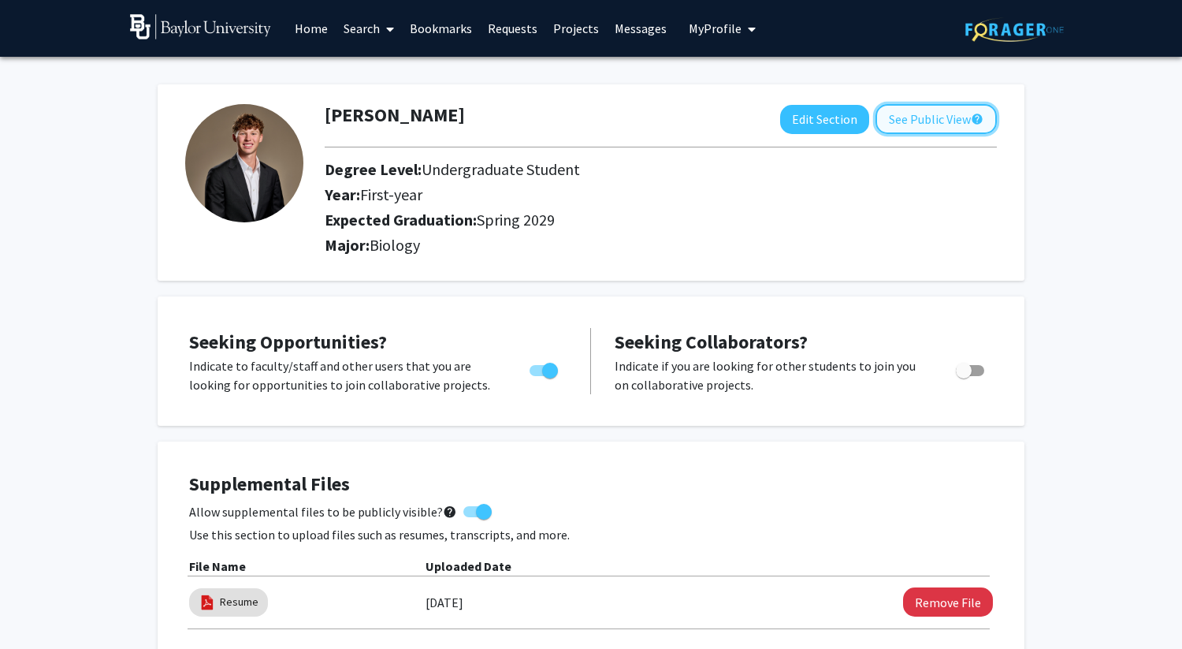
click at [576, 113] on button "See Public View help" at bounding box center [935, 119] width 121 height 30
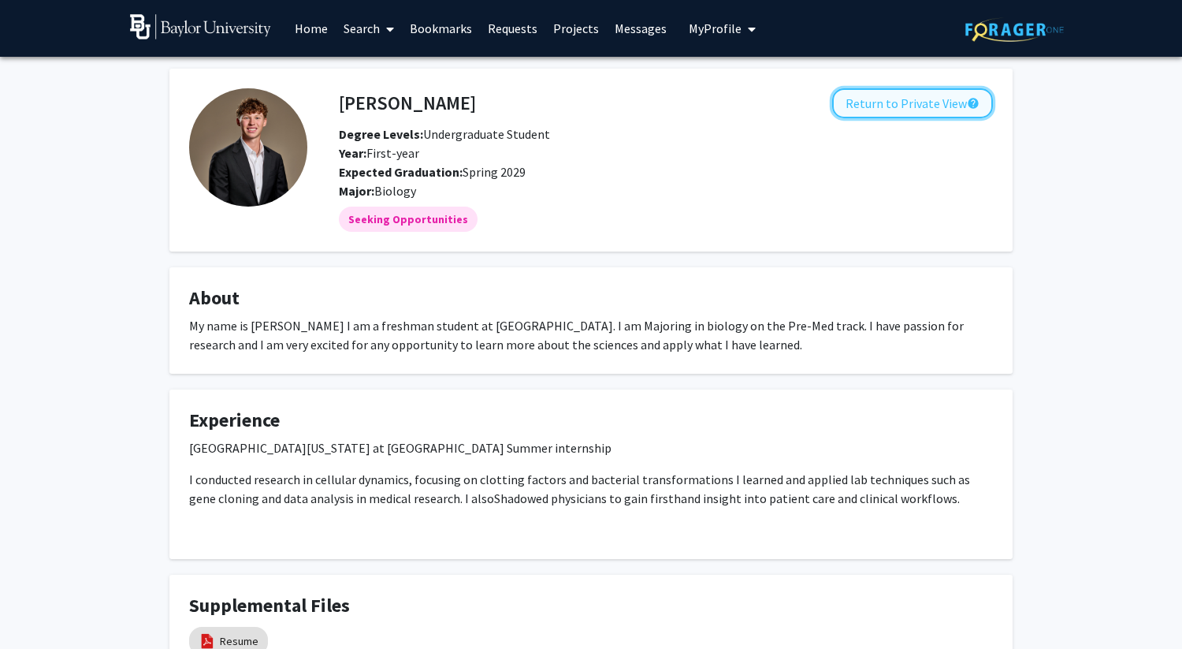
click at [576, 106] on button "Return to Private View help" at bounding box center [912, 103] width 161 height 30
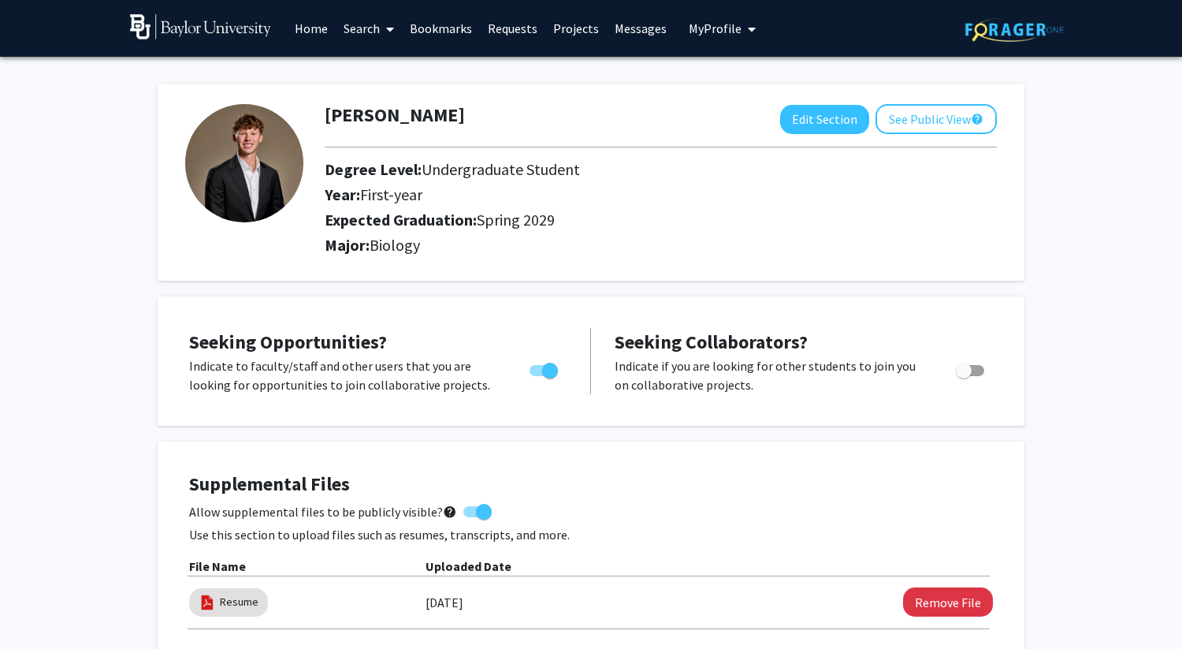
click at [317, 28] on link "Home" at bounding box center [311, 28] width 49 height 55
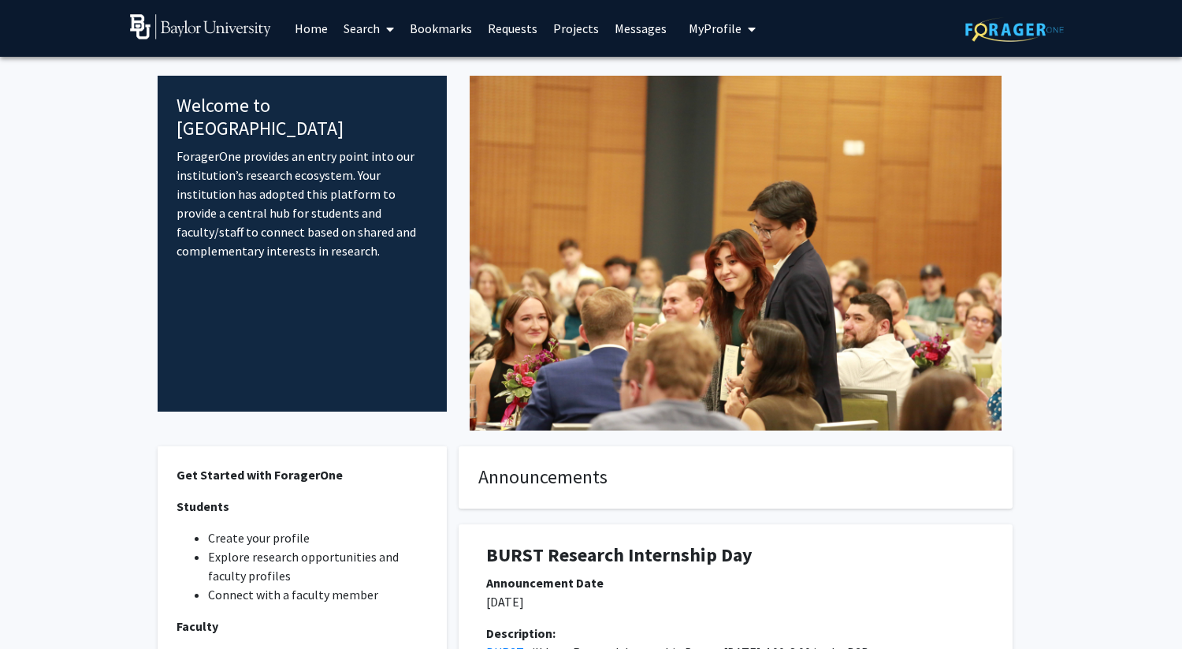
click at [515, 29] on link "Requests" at bounding box center [512, 28] width 65 height 55
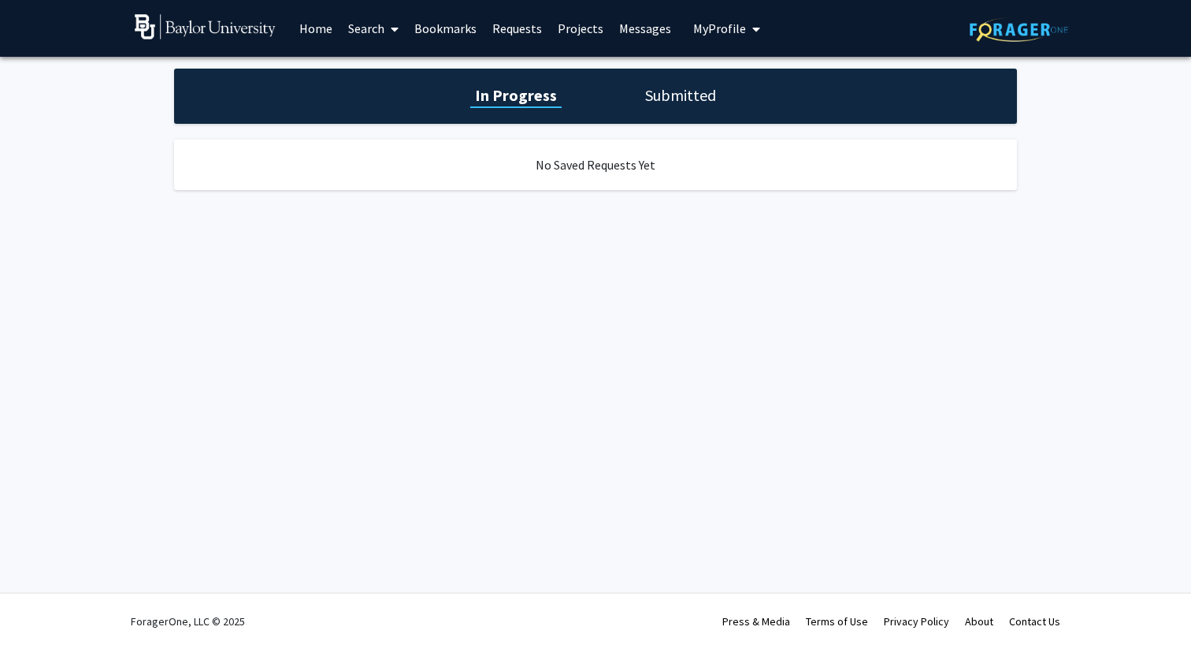
click at [576, 28] on link "Messages" at bounding box center [645, 28] width 68 height 55
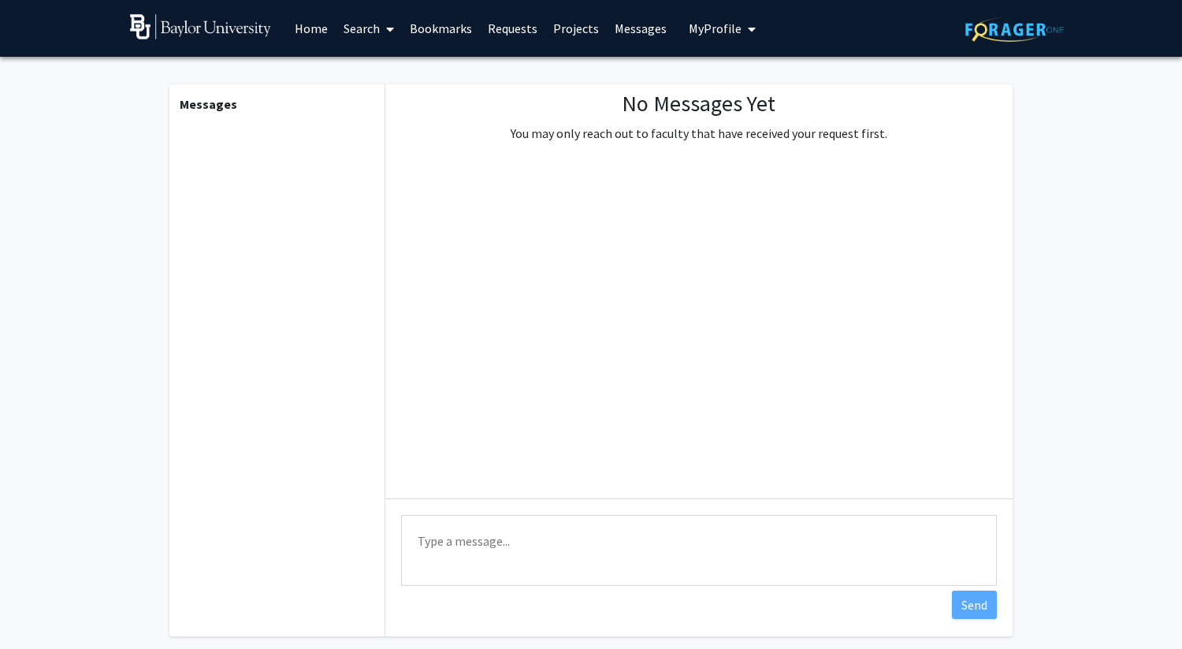
click at [564, 31] on link "Projects" at bounding box center [575, 28] width 61 height 55
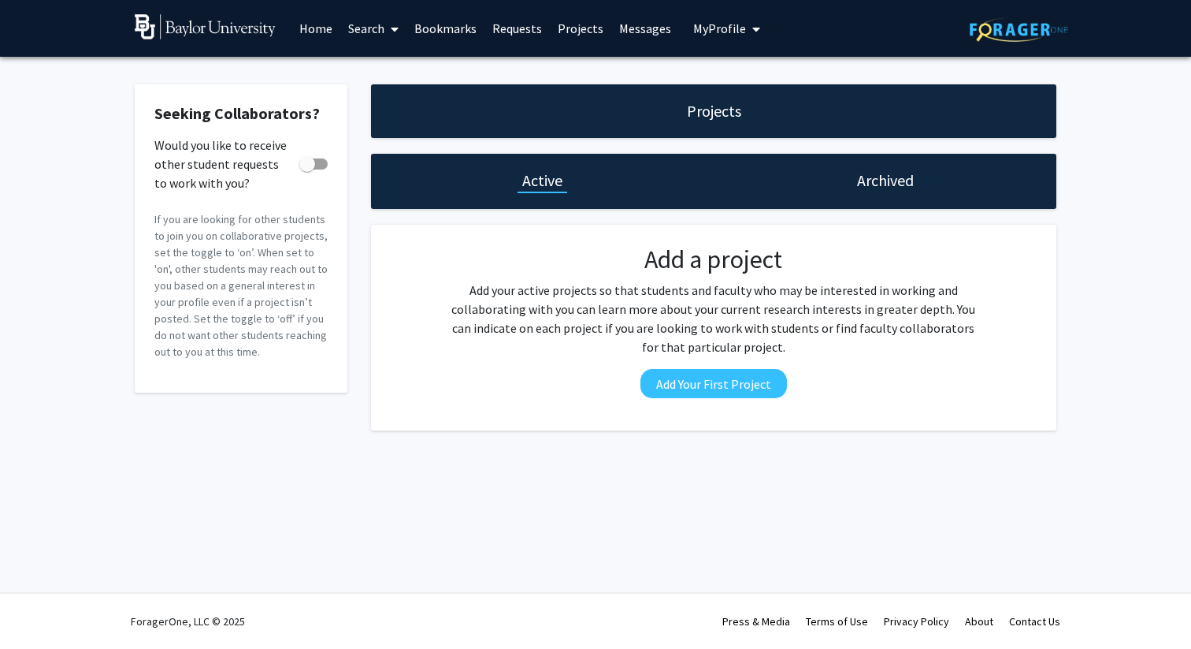
click at [313, 32] on link "Home" at bounding box center [316, 28] width 49 height 55
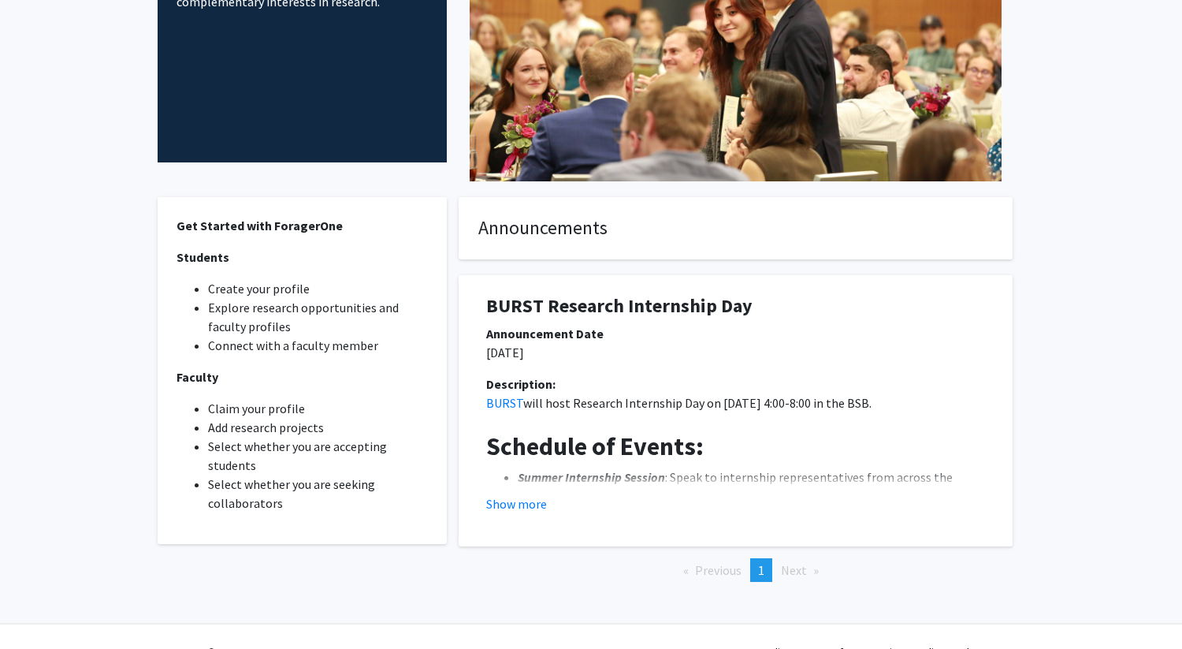
scroll to position [279, 0]
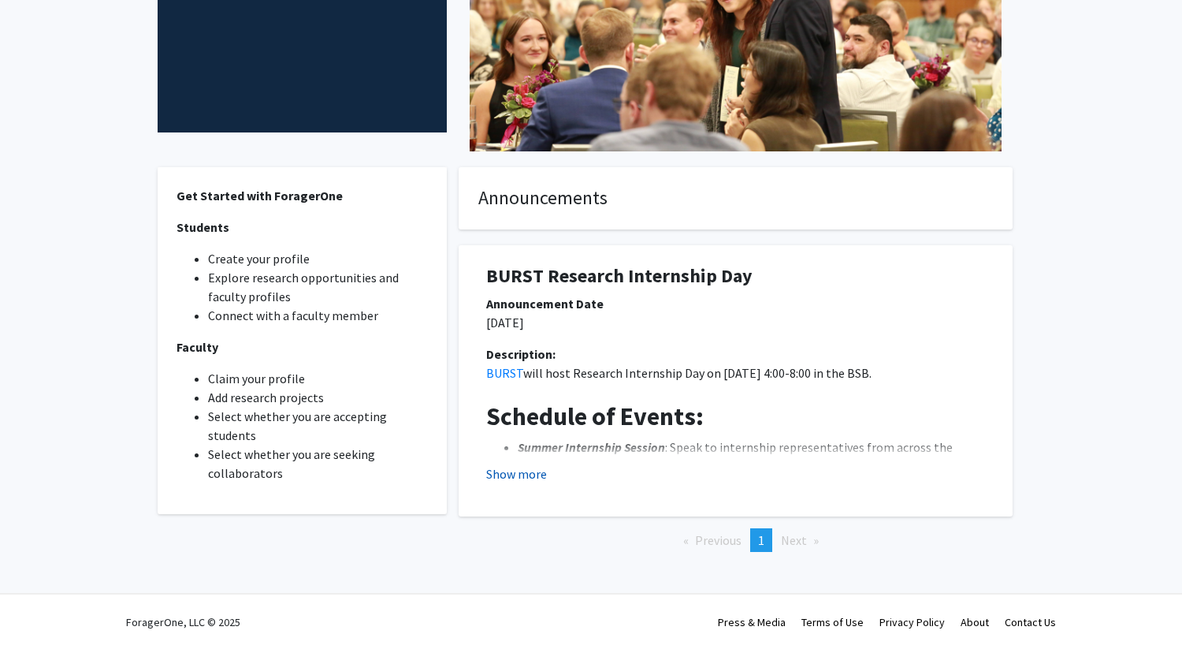
click at [533, 470] on button "Show more" at bounding box center [516, 473] width 61 height 19
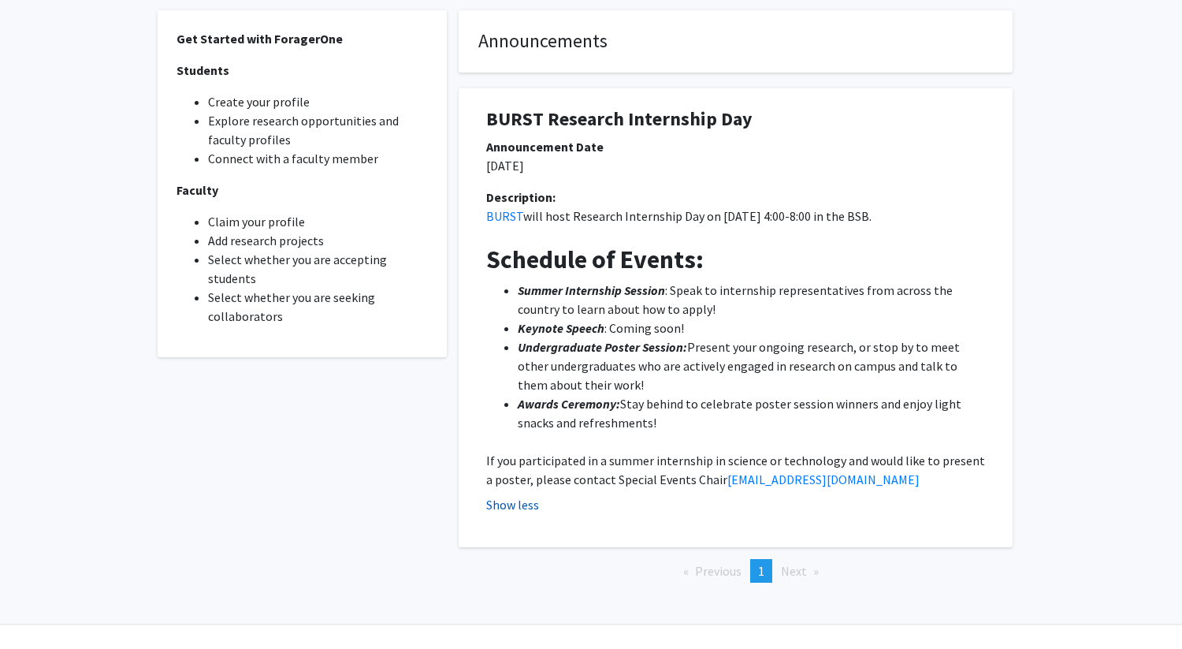
scroll to position [467, 0]
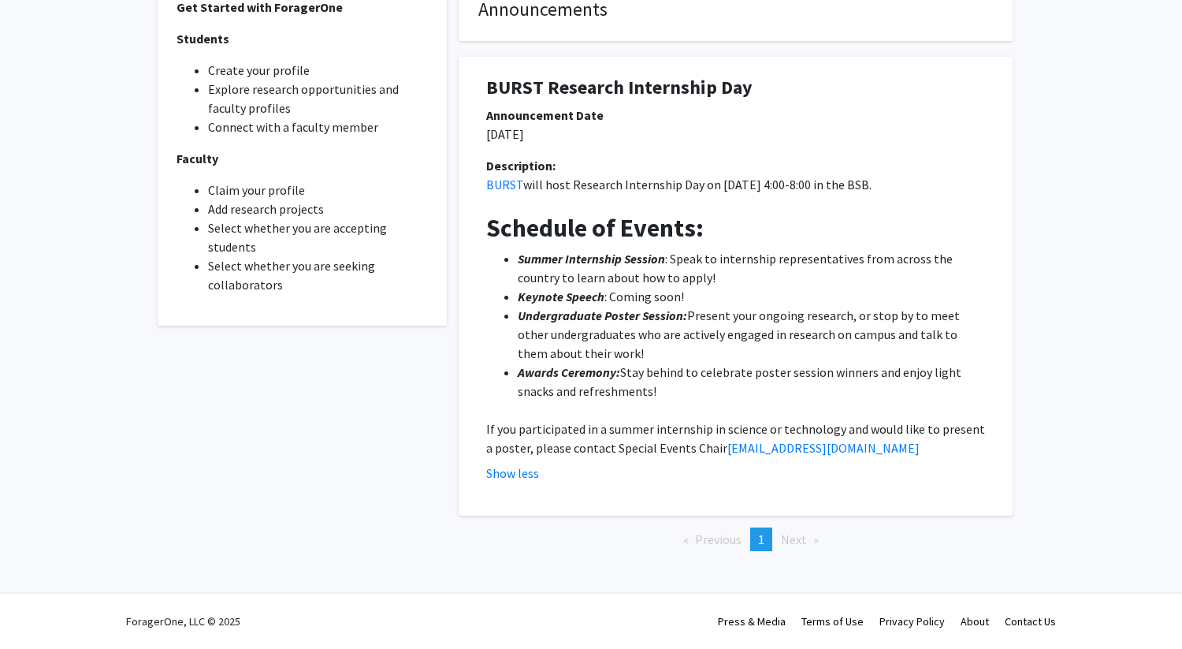
click at [576, 536] on span "Next page" at bounding box center [794, 539] width 26 height 16
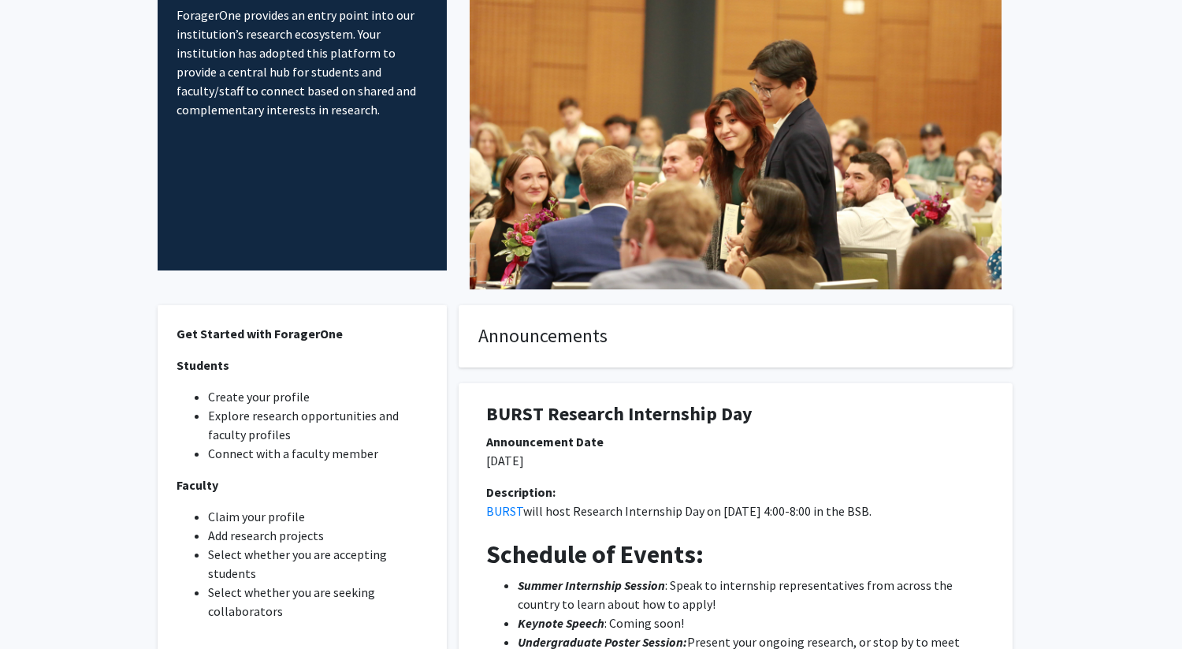
scroll to position [0, 0]
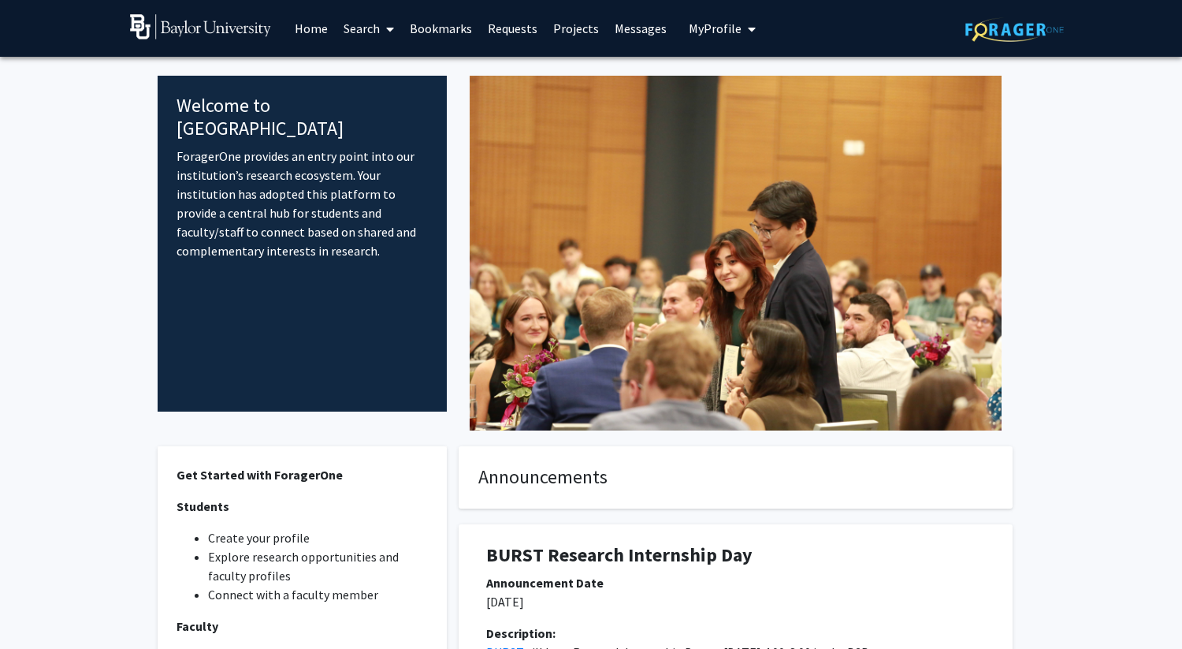
click at [362, 33] on link "Search" at bounding box center [369, 28] width 66 height 55
click at [386, 73] on span "Faculty/Staff" at bounding box center [394, 73] width 116 height 32
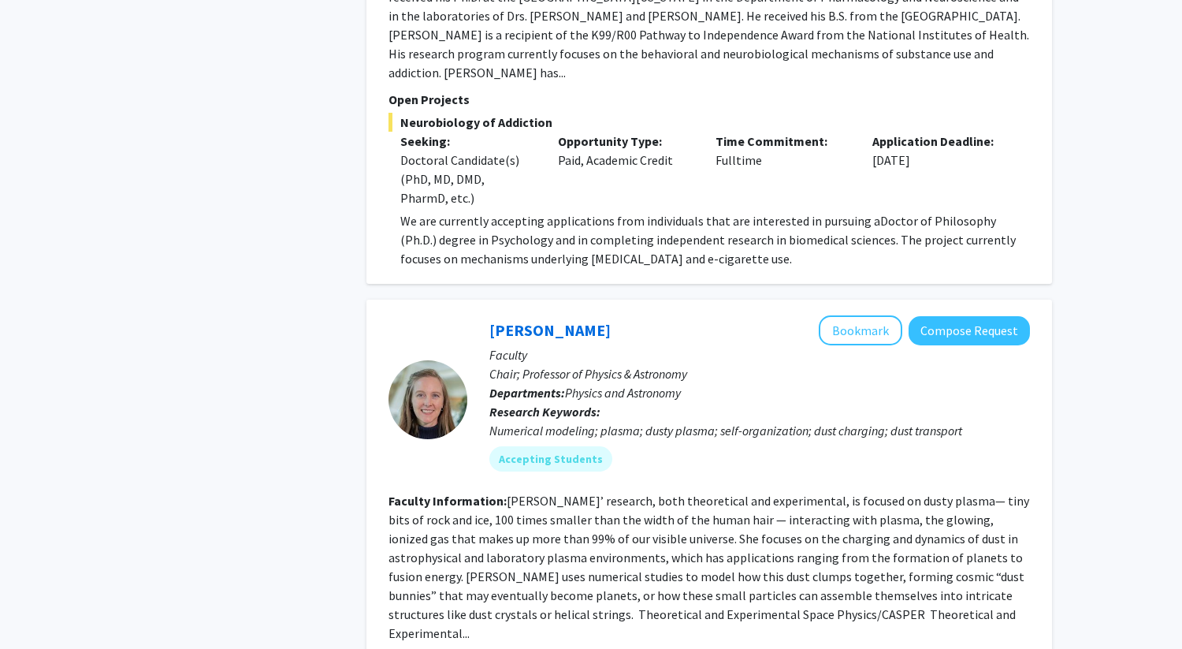
scroll to position [6522, 0]
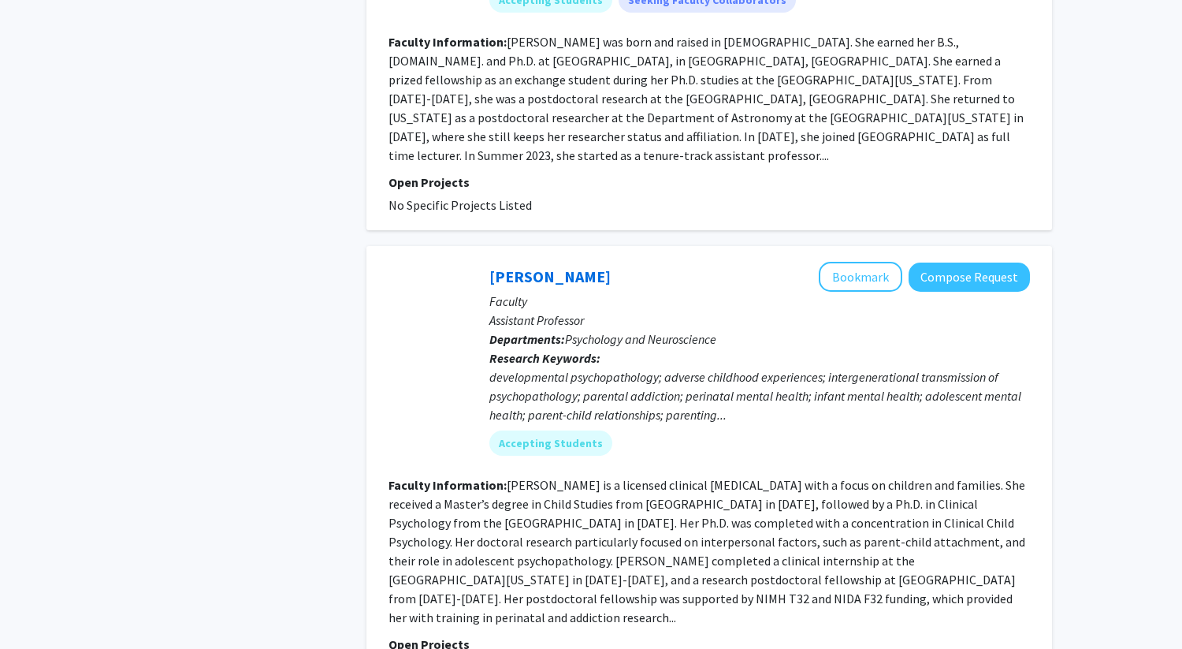
scroll to position [3587, 0]
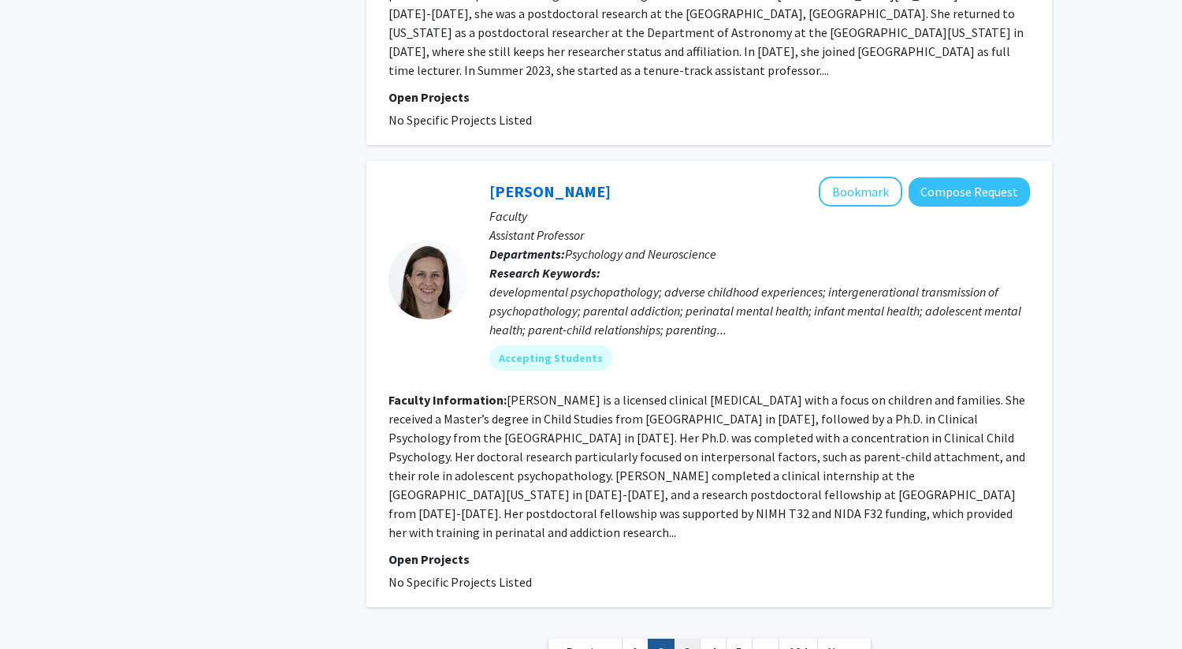
click at [576, 576] on link "3" at bounding box center [687, 652] width 27 height 28
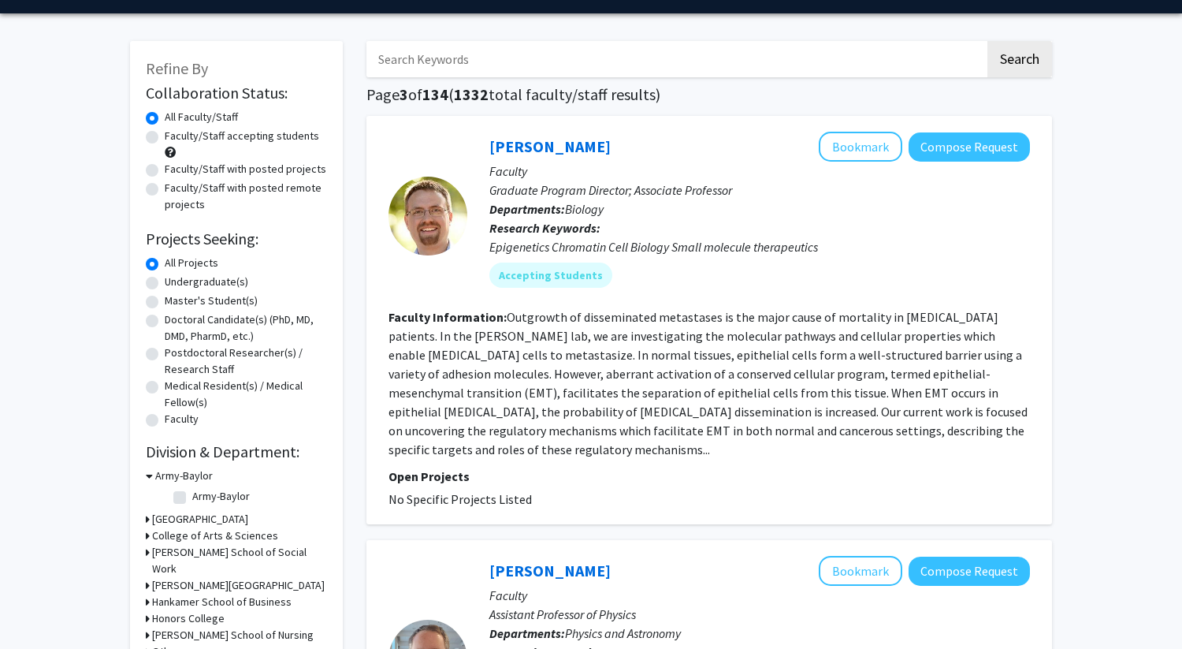
scroll to position [46, 0]
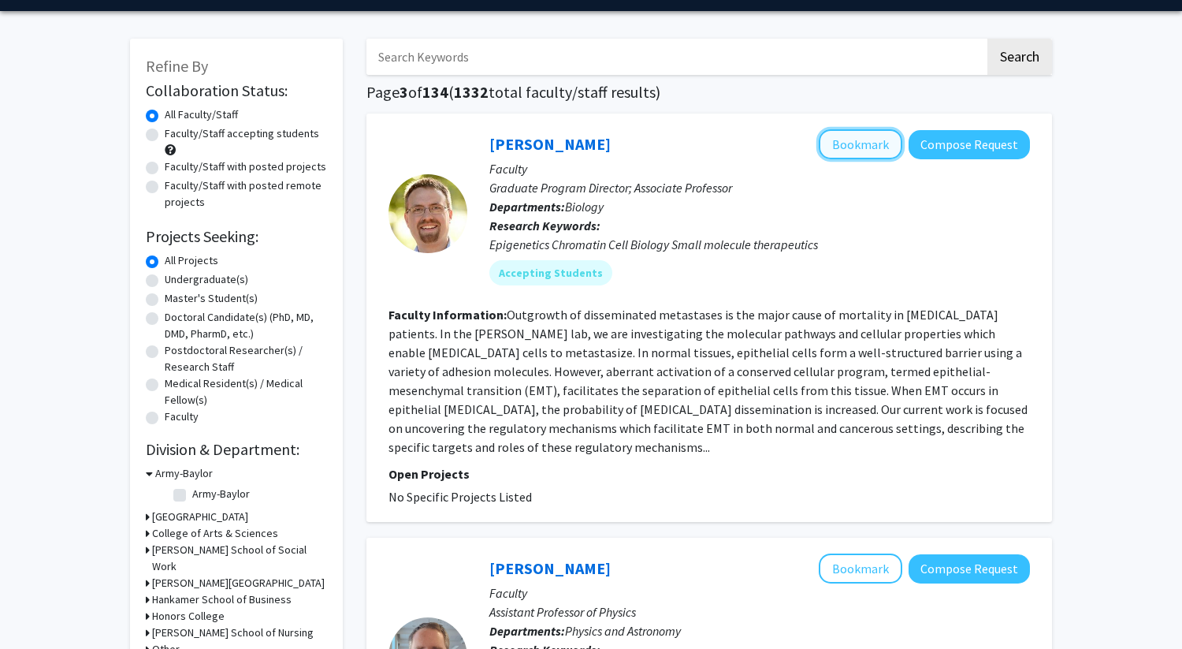
click at [576, 137] on button "Bookmark" at bounding box center [861, 144] width 84 height 30
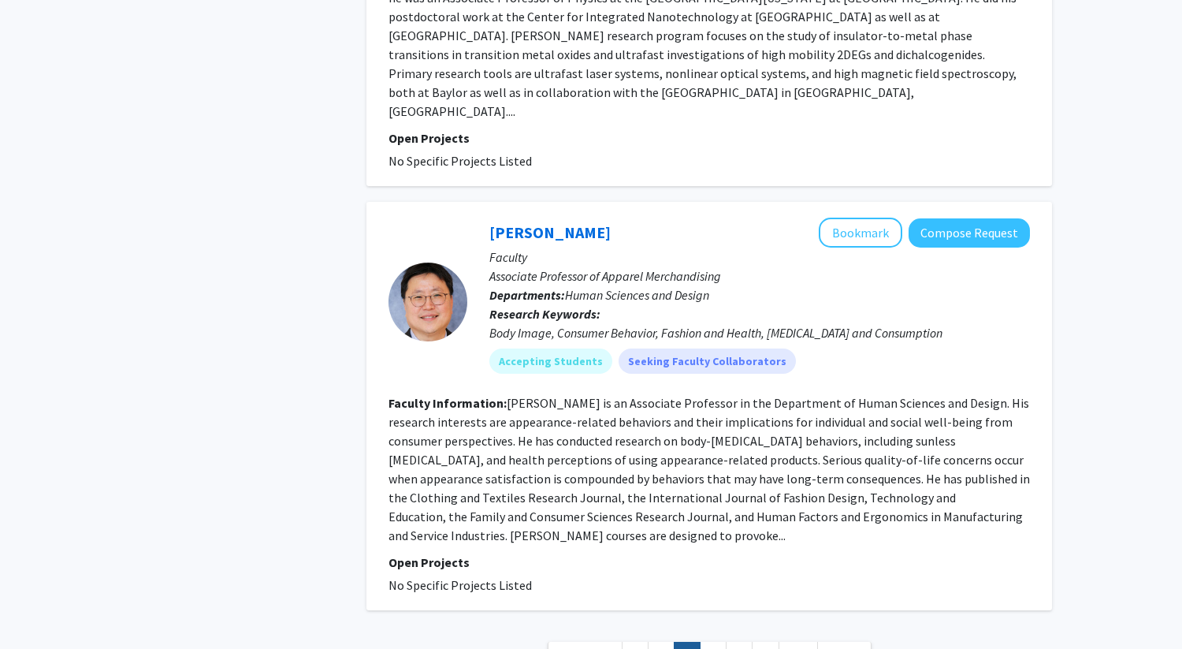
scroll to position [3908, 0]
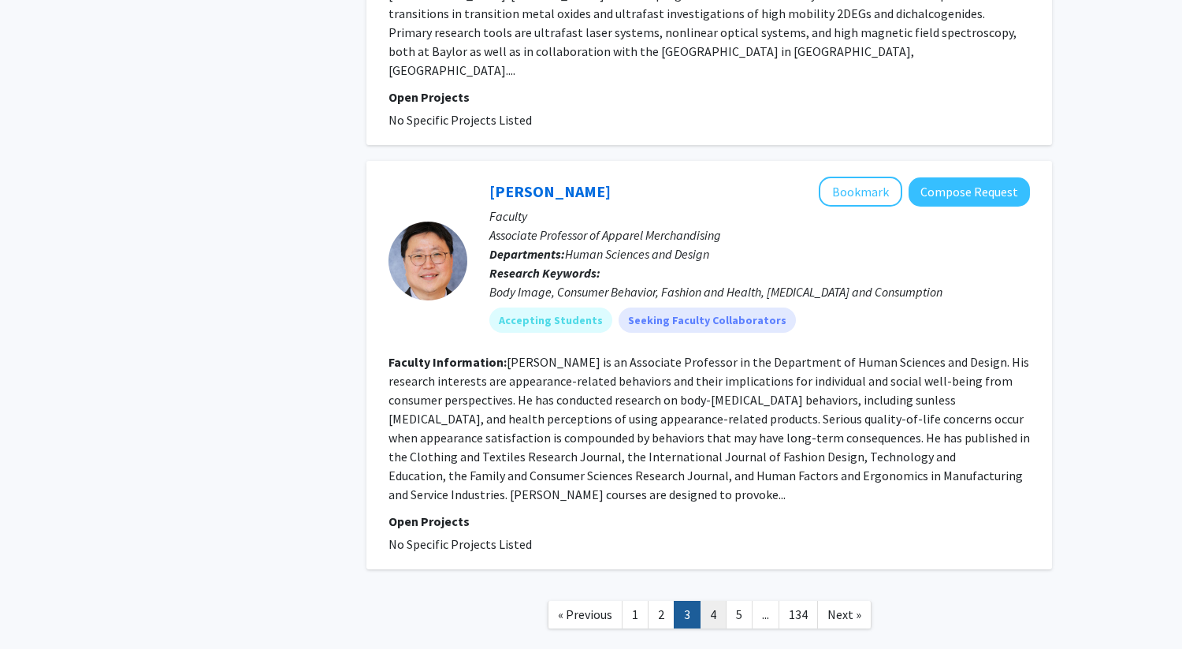
click at [576, 576] on link "4" at bounding box center [713, 614] width 27 height 28
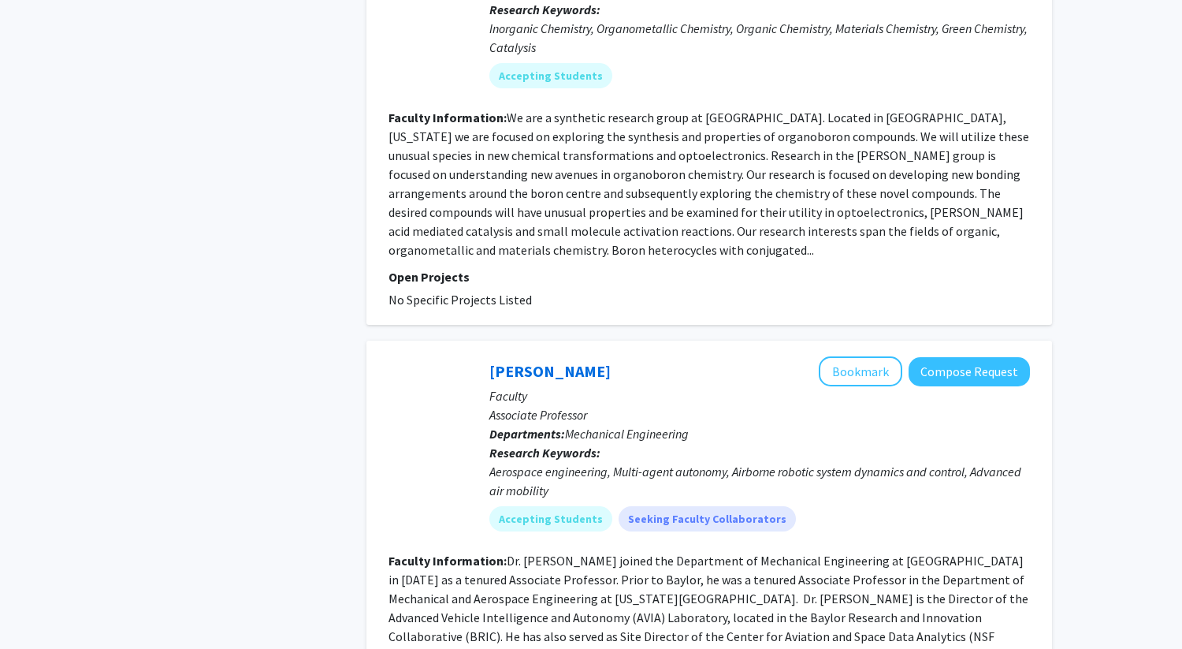
scroll to position [3847, 0]
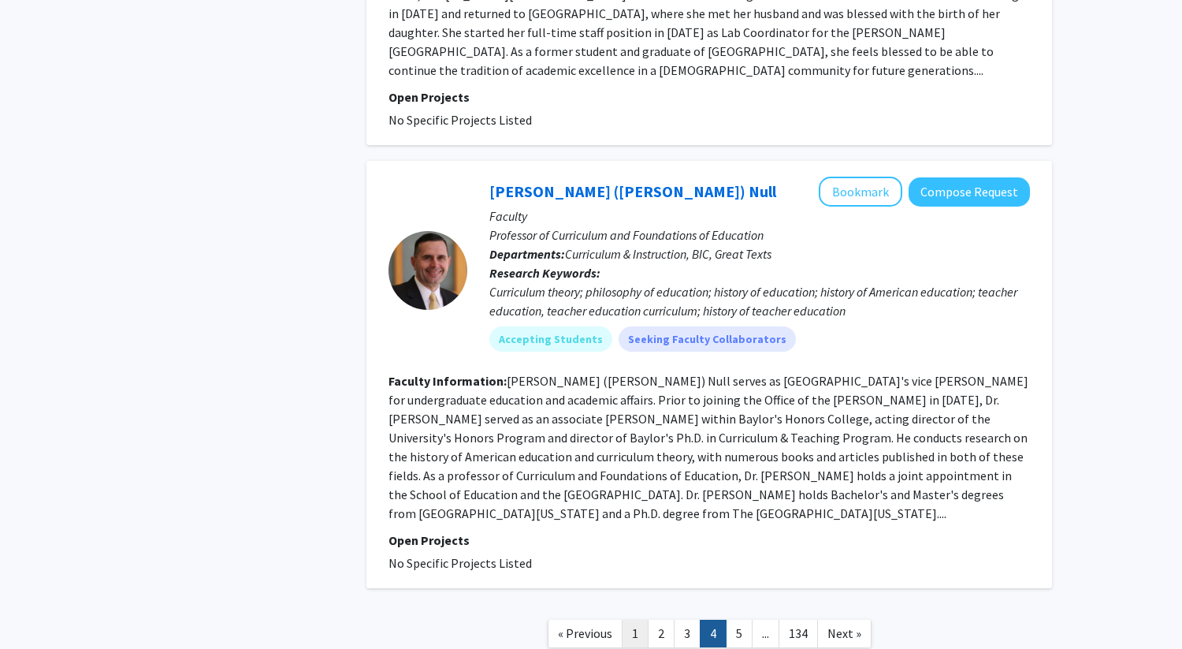
click at [576, 576] on link "1" at bounding box center [635, 633] width 27 height 28
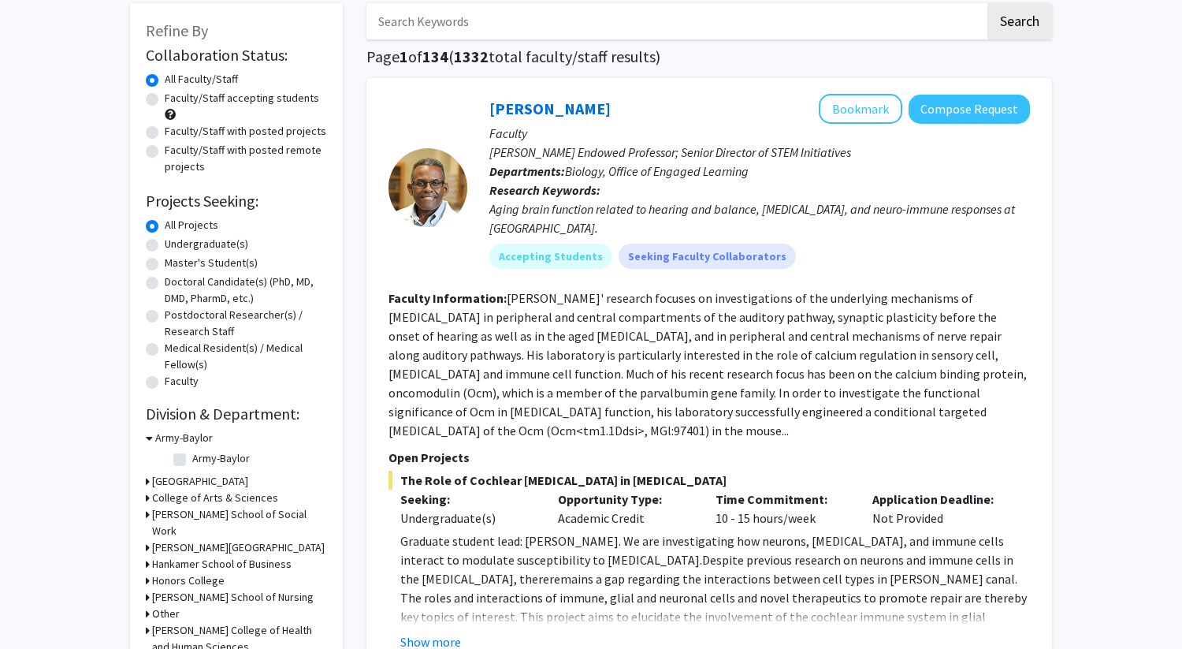
scroll to position [99, 0]
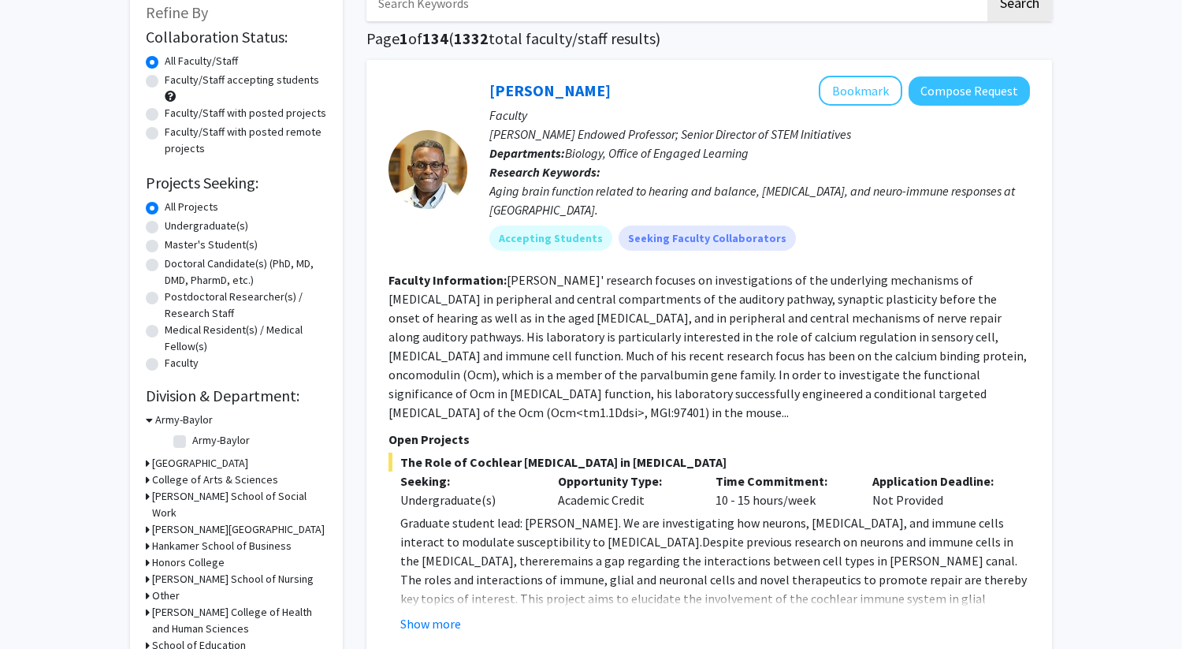
click at [576, 106] on p "Faculty" at bounding box center [759, 115] width 541 height 19
click at [576, 94] on button "Bookmark" at bounding box center [861, 91] width 84 height 30
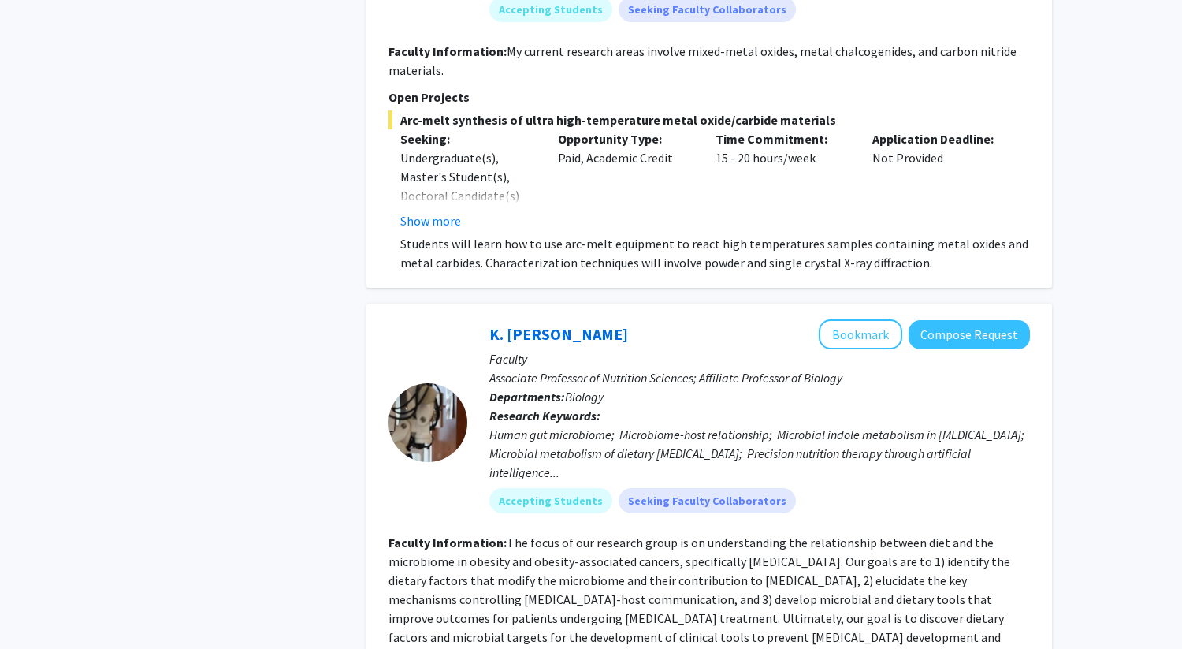
scroll to position [1837, 0]
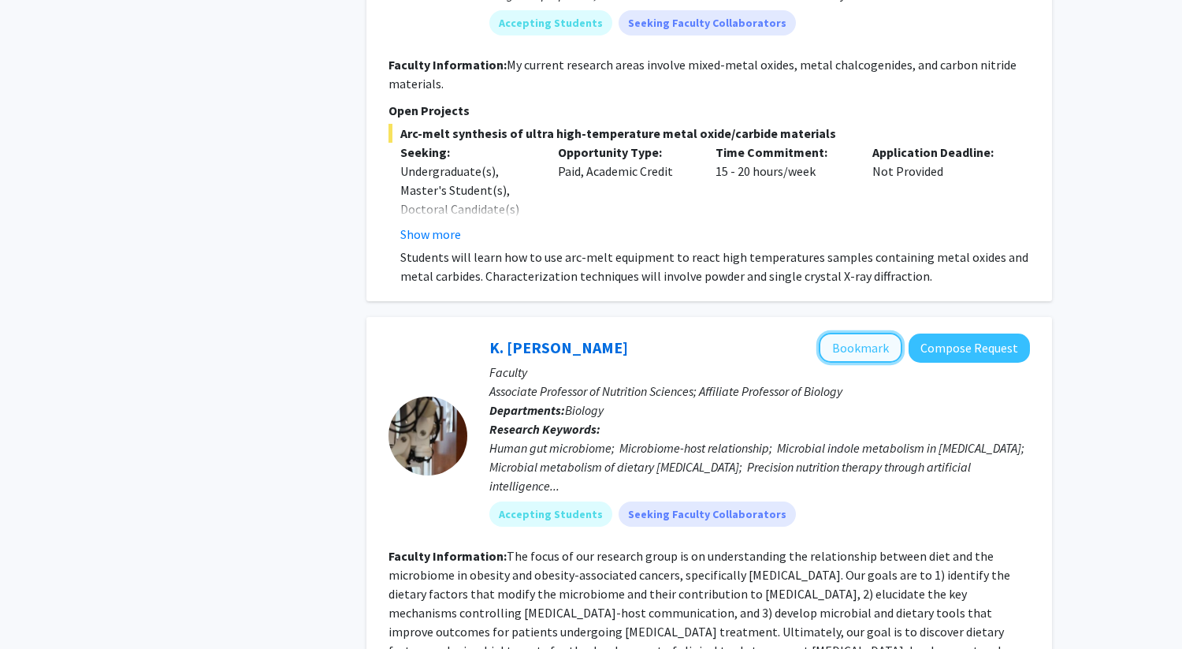
click at [576, 333] on button "Bookmark" at bounding box center [861, 348] width 84 height 30
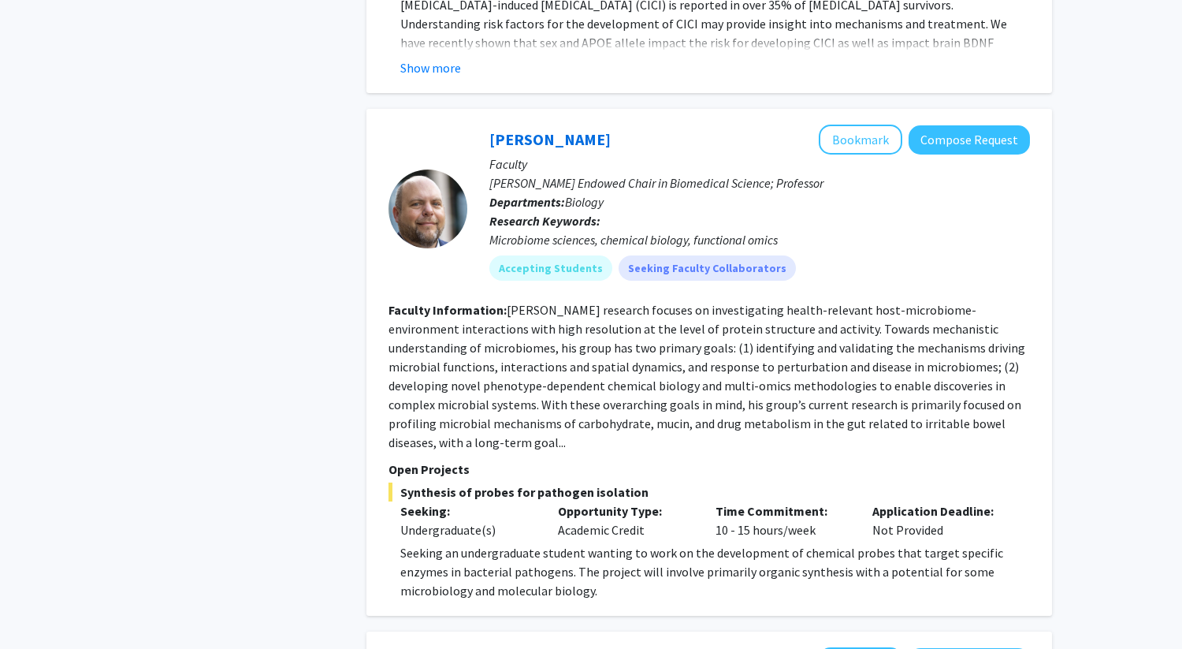
scroll to position [5073, 0]
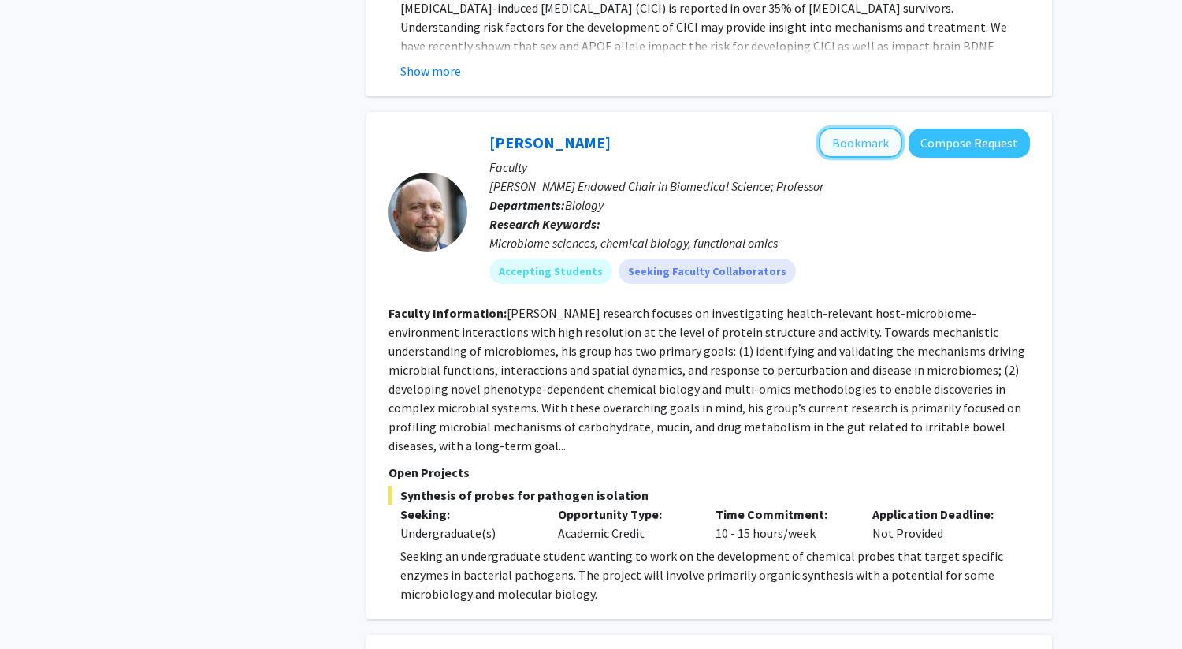
click at [576, 128] on button "Bookmark" at bounding box center [861, 143] width 84 height 30
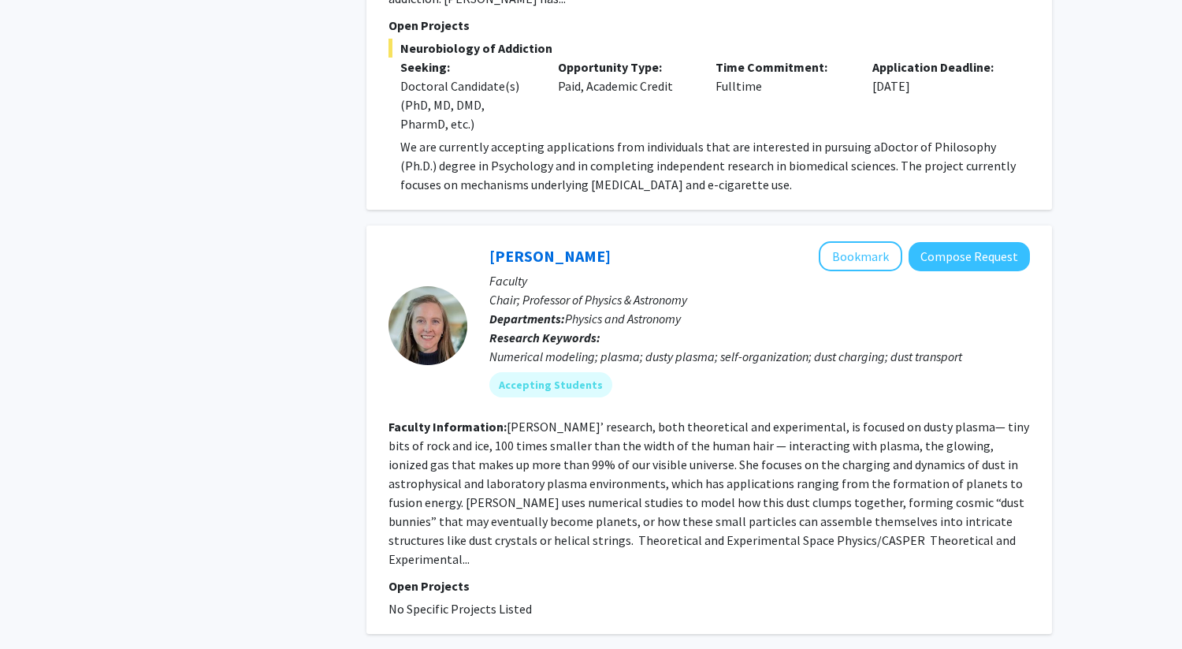
scroll to position [6605, 0]
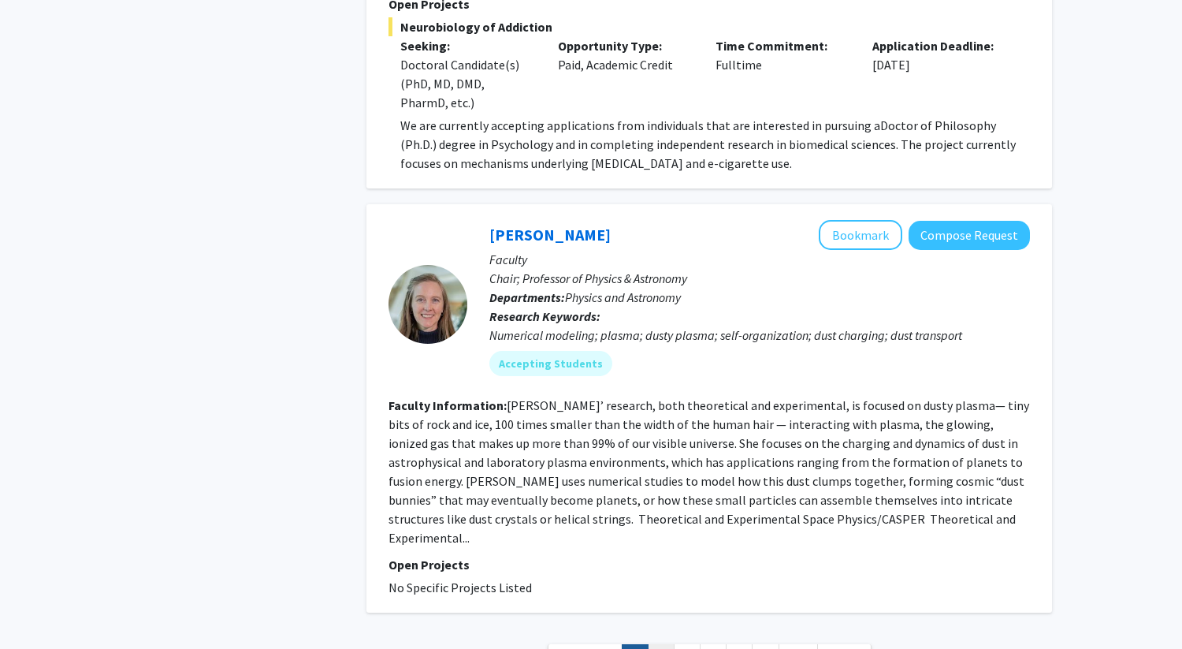
click at [576, 576] on link "2" at bounding box center [661, 658] width 27 height 28
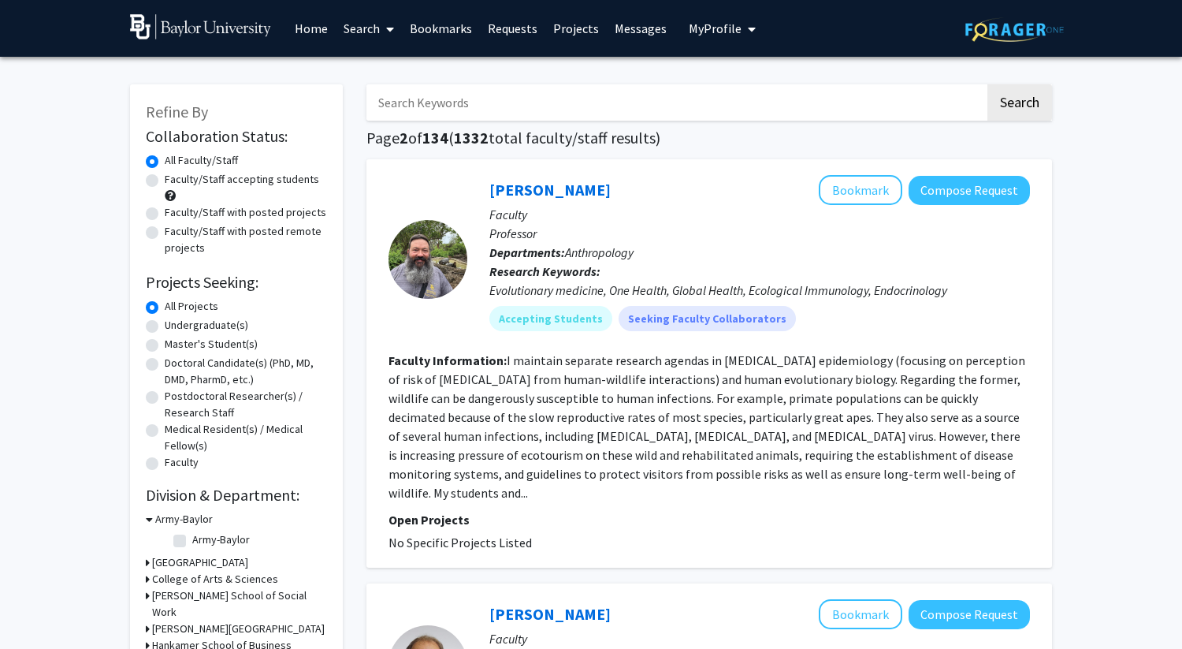
click at [440, 24] on link "Bookmarks" at bounding box center [441, 28] width 78 height 55
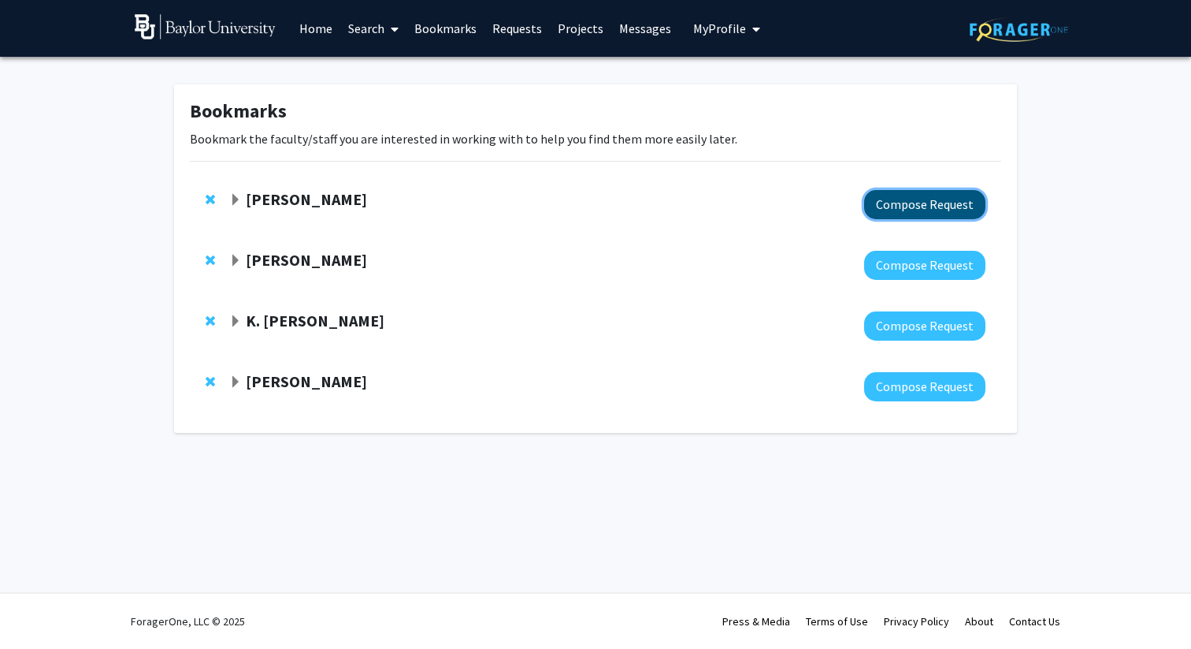
click at [576, 213] on button "Compose Request" at bounding box center [924, 204] width 121 height 29
